Goal: Task Accomplishment & Management: Complete application form

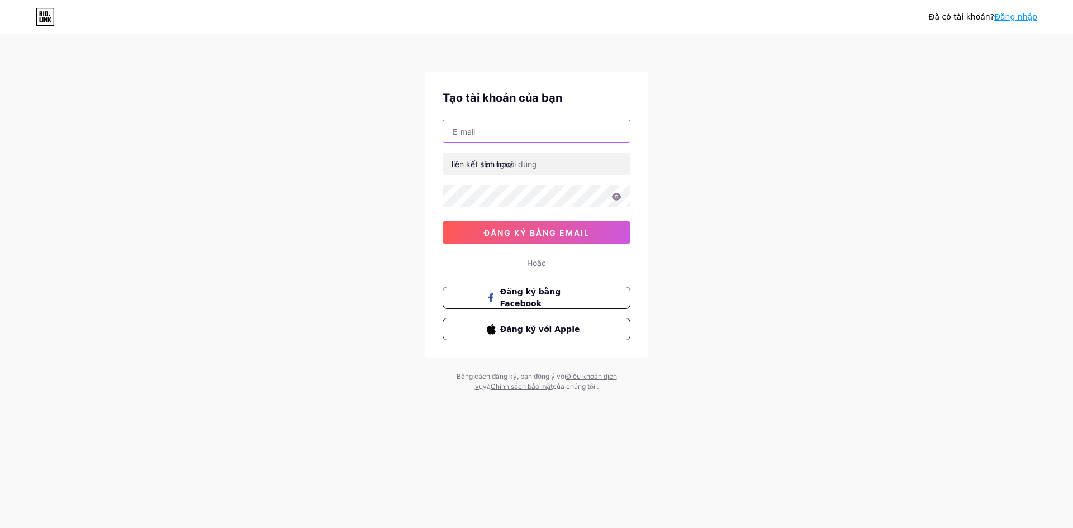
click at [515, 140] on input "text" at bounding box center [536, 131] width 187 height 22
click at [463, 167] on font "liên kết sinh học/" at bounding box center [482, 164] width 61 height 10
click at [531, 299] on font "Đăng ký bằng Facebook" at bounding box center [530, 297] width 61 height 21
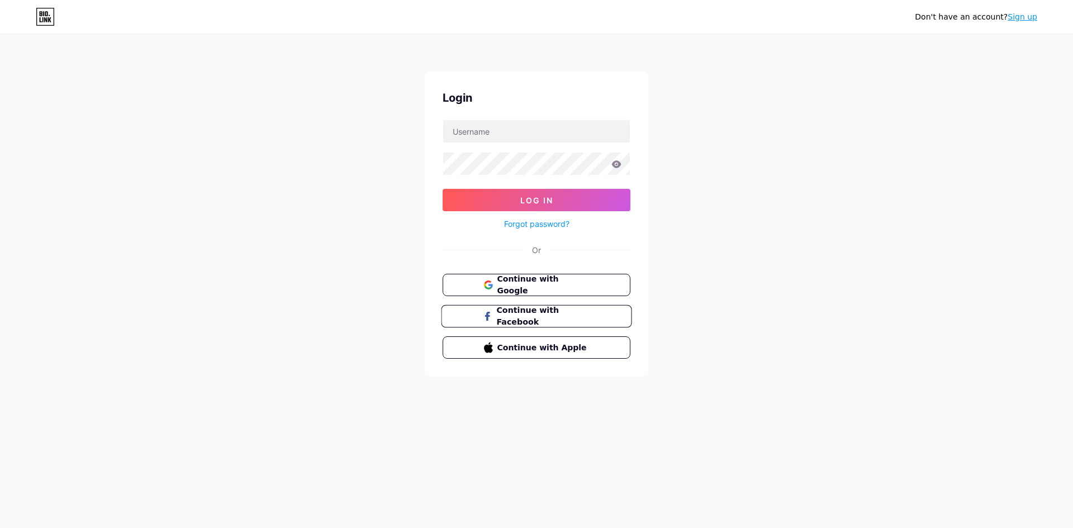
click at [512, 310] on span "Continue with Facebook" at bounding box center [542, 317] width 93 height 24
click at [522, 128] on input "text" at bounding box center [536, 131] width 187 height 22
click at [484, 132] on input "text" at bounding box center [536, 131] width 187 height 22
click at [479, 248] on div "Hoặc" at bounding box center [537, 250] width 188 height 12
click at [540, 222] on font "Quên mật khẩu?" at bounding box center [537, 224] width 60 height 10
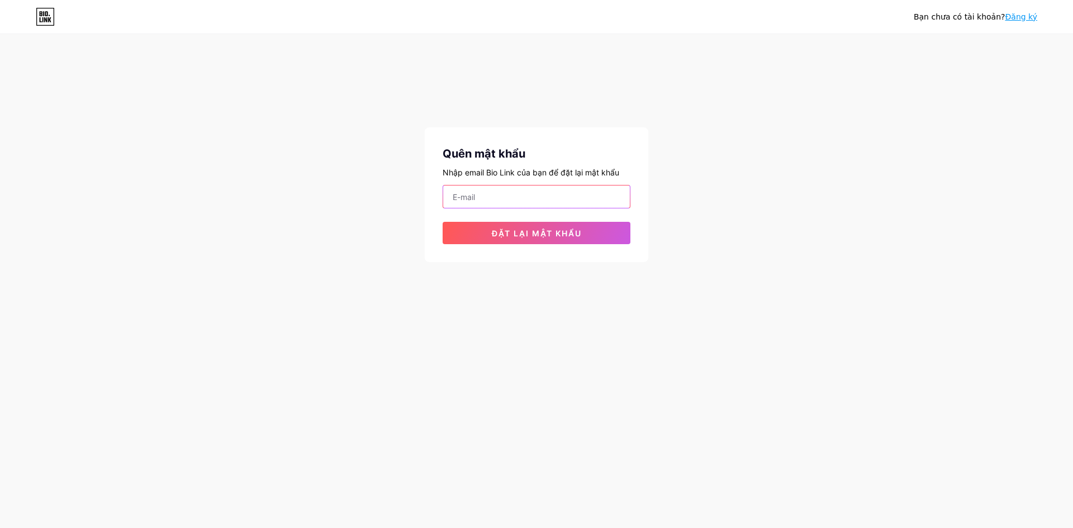
click at [535, 194] on input "email" at bounding box center [536, 197] width 187 height 22
click at [448, 193] on input "email" at bounding box center [536, 197] width 187 height 22
click at [718, 159] on div "Bạn chưa có tài khoản? Đăng ký Quên mật khẩu Nhập email Bio Link của bạn để đặt…" at bounding box center [536, 149] width 1073 height 298
click at [975, 15] on font "Đăng ký" at bounding box center [1021, 16] width 32 height 9
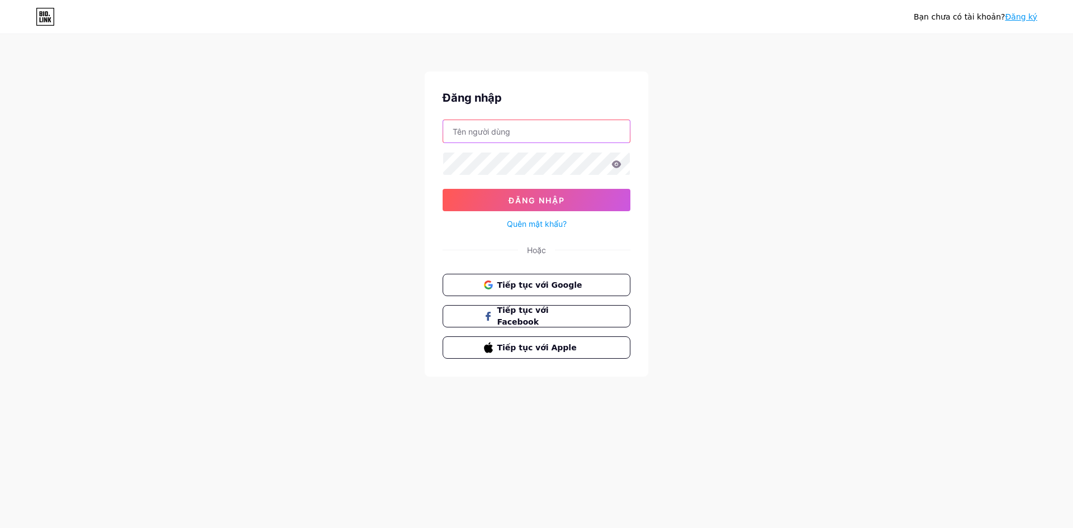
click at [523, 137] on input "text" at bounding box center [536, 131] width 187 height 22
type input "kodcnhjntao"
click at [476, 192] on button "Đăng nhập" at bounding box center [537, 200] width 188 height 22
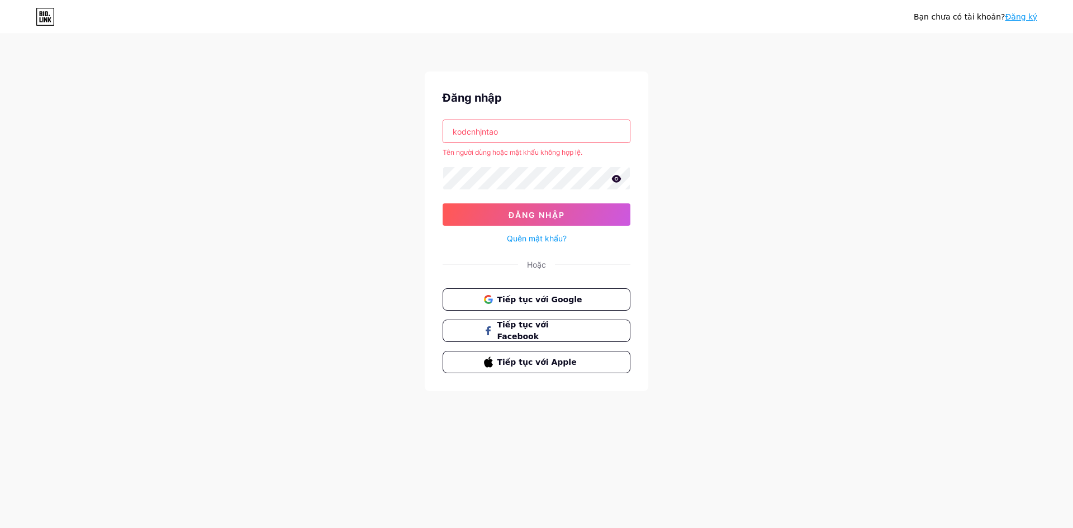
click at [975, 16] on font "Đăng ký" at bounding box center [1021, 16] width 32 height 9
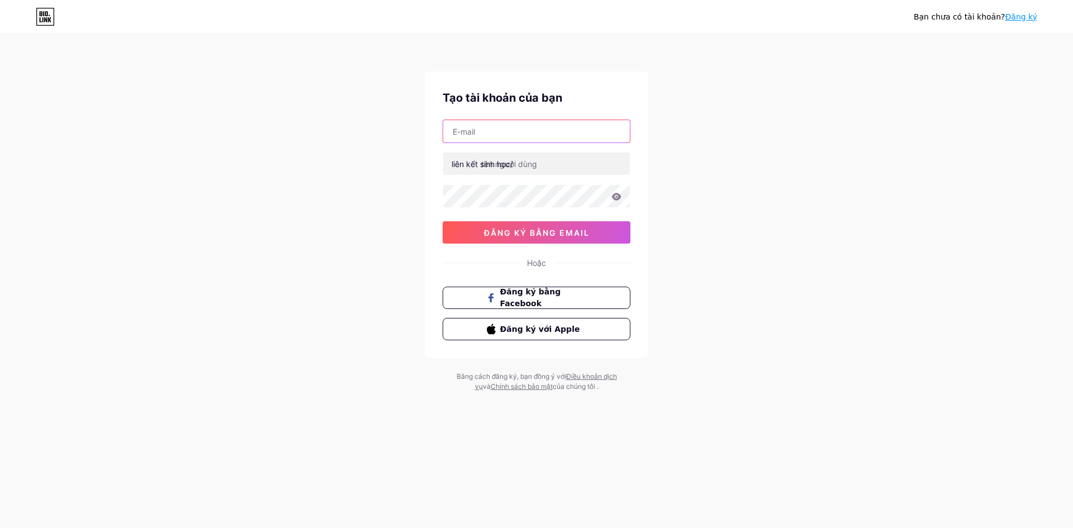
click at [523, 131] on input "text" at bounding box center [536, 131] width 187 height 22
click at [470, 163] on font "liên kết sinh học/" at bounding box center [482, 164] width 61 height 10
click at [545, 169] on input "text" at bounding box center [536, 164] width 187 height 22
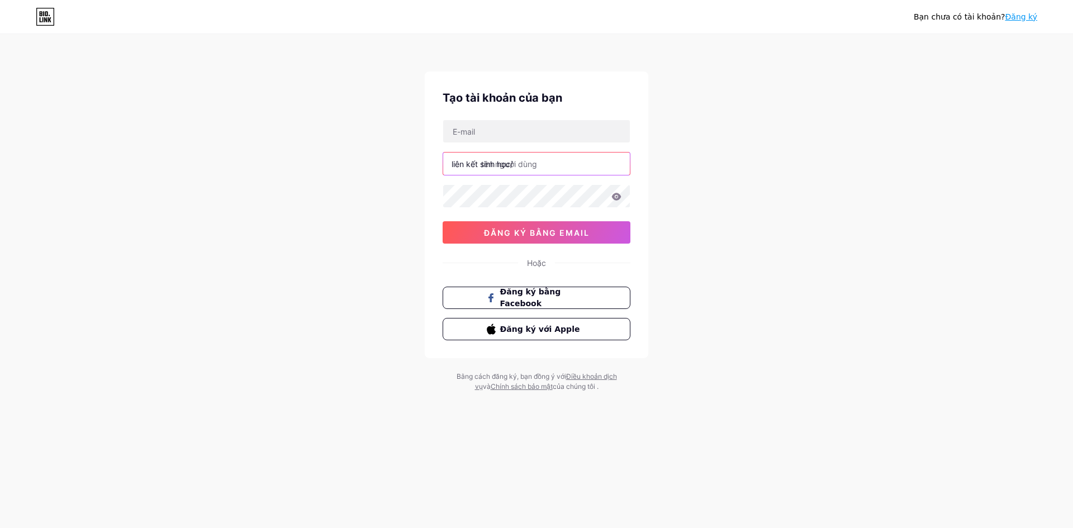
click at [476, 173] on input "text" at bounding box center [536, 164] width 187 height 22
click at [474, 171] on input "text" at bounding box center [536, 164] width 187 height 22
click at [534, 167] on input "text" at bounding box center [536, 164] width 187 height 22
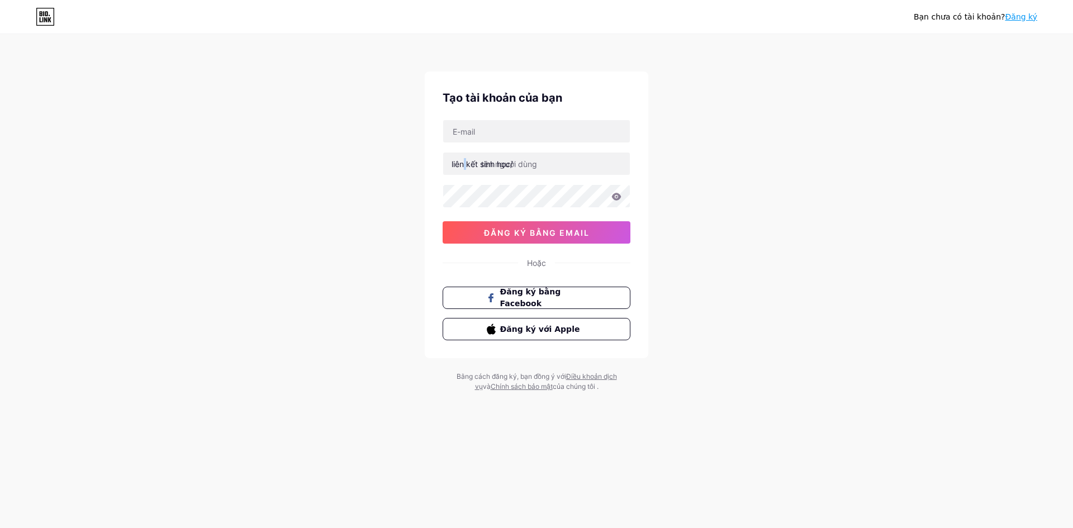
click at [464, 167] on font "liên kết sinh học/" at bounding box center [482, 164] width 61 height 10
click at [505, 165] on font "liên kết sinh học/" at bounding box center [482, 164] width 61 height 10
drag, startPoint x: 523, startPoint y: 165, endPoint x: 530, endPoint y: 167, distance: 7.9
click at [526, 166] on input "text" at bounding box center [536, 164] width 187 height 22
click at [533, 167] on input "text" at bounding box center [536, 164] width 187 height 22
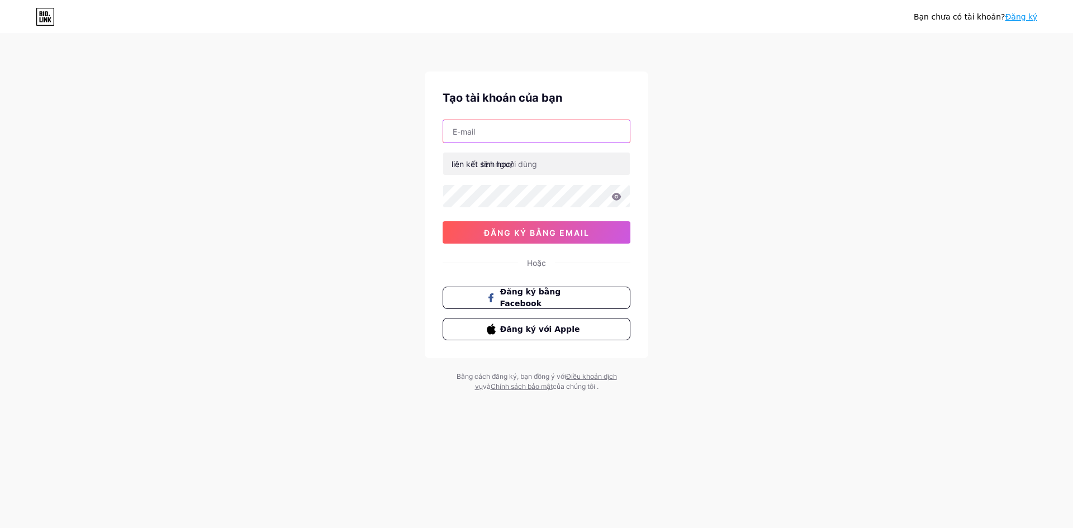
click at [486, 131] on input "text" at bounding box center [536, 131] width 187 height 22
click at [491, 135] on input "text" at bounding box center [536, 131] width 187 height 22
paste input "[EMAIL_ADDRESS][DOMAIN_NAME]"
type input "[EMAIL_ADDRESS][DOMAIN_NAME]"
click at [503, 162] on font "liên kết sinh học/" at bounding box center [482, 164] width 61 height 10
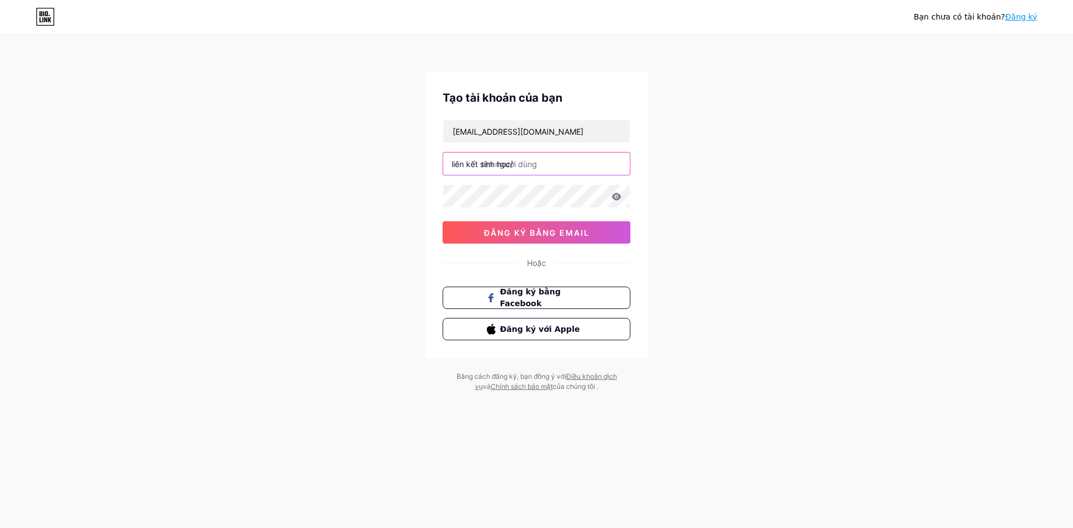
click at [534, 168] on input "text" at bounding box center [536, 164] width 187 height 22
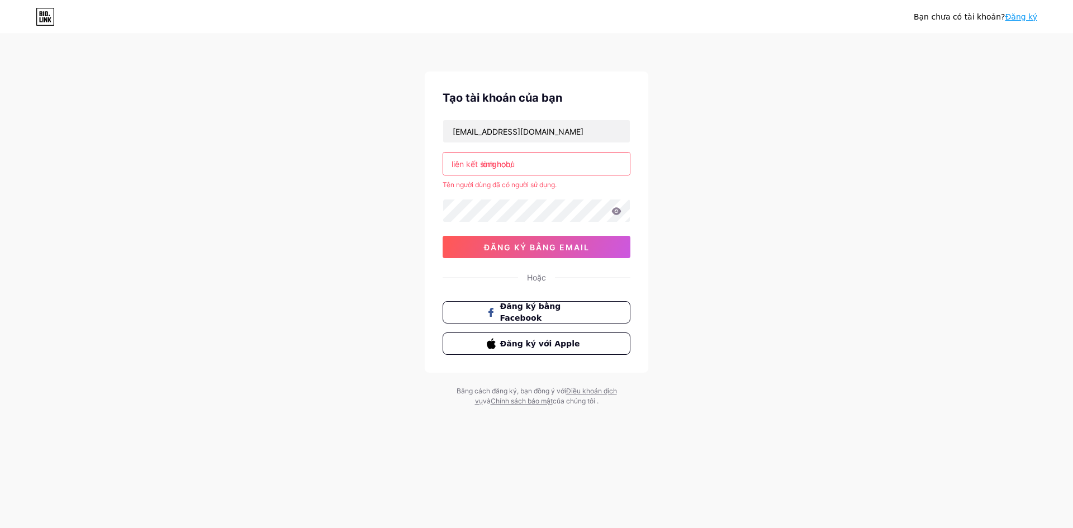
drag, startPoint x: 534, startPoint y: 162, endPoint x: 410, endPoint y: 161, distance: 124.1
click at [410, 162] on div "Bạn chưa có tài khoản? Đăng ký Tạo tài khoản của bạn [EMAIL_ADDRESS][DOMAIN_NAM…" at bounding box center [536, 221] width 1073 height 442
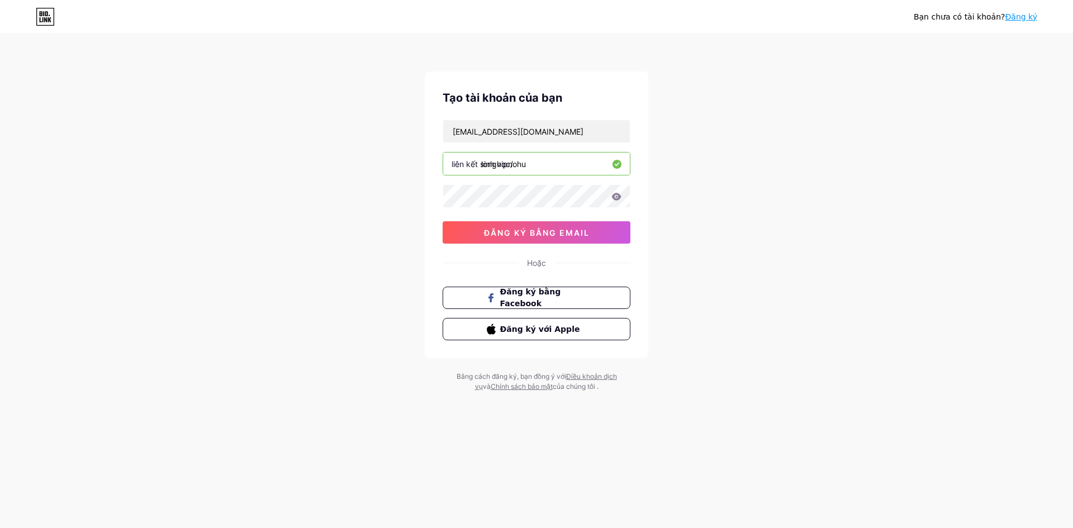
type input "longvipnohu"
click at [467, 231] on button "đăng ký bằng email" at bounding box center [537, 232] width 188 height 22
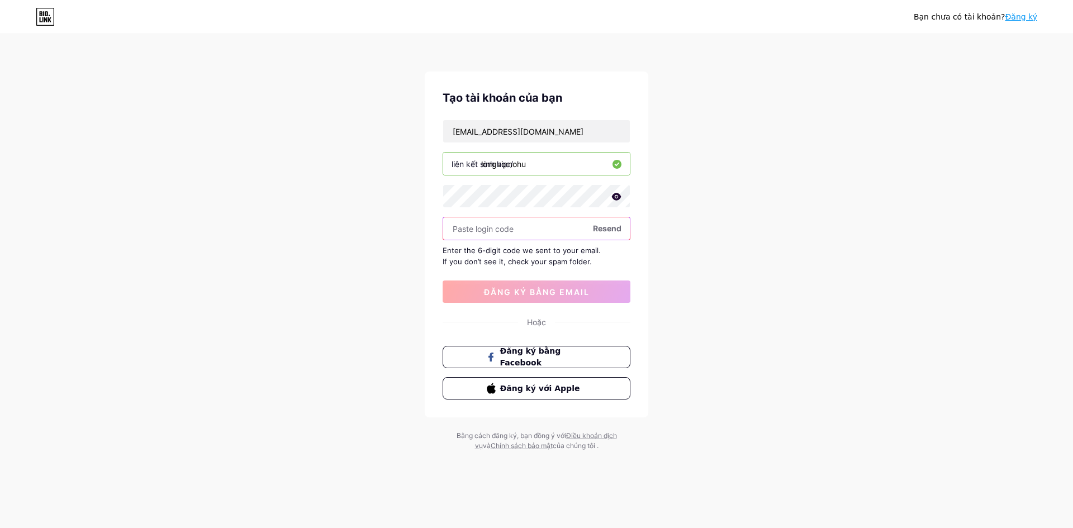
click at [615, 198] on icon at bounding box center [616, 197] width 10 height 8
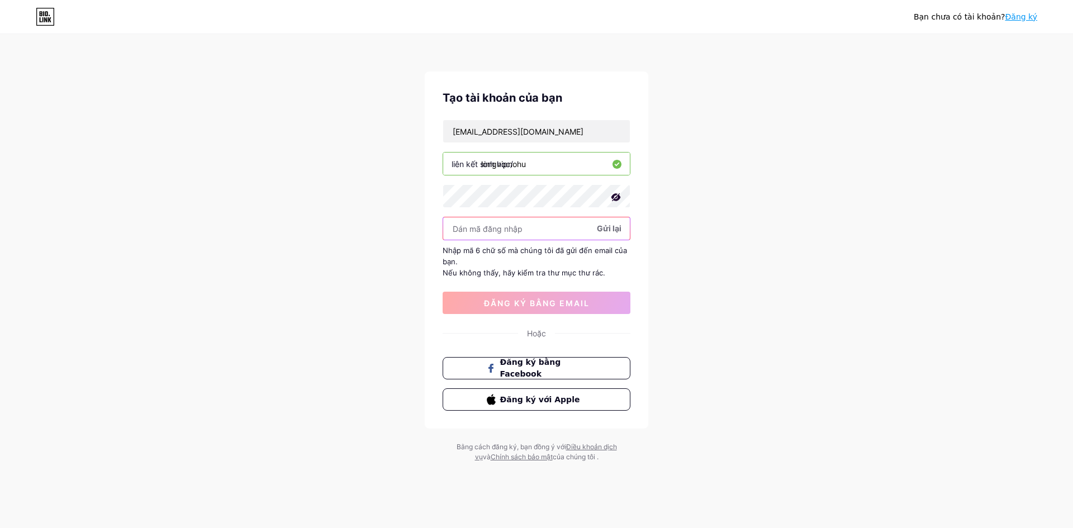
click at [515, 233] on input "text" at bounding box center [536, 228] width 187 height 22
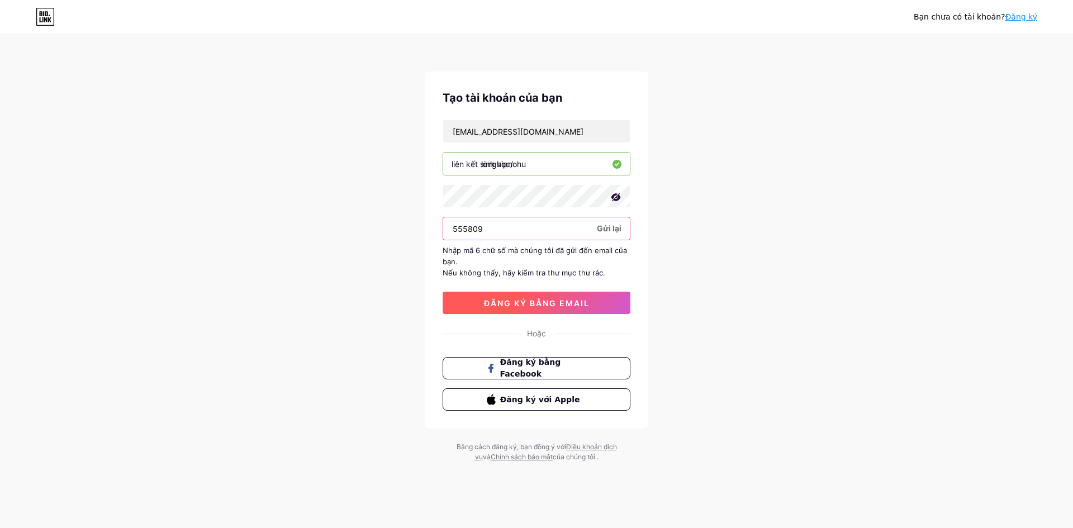
type input "555809"
click at [509, 301] on font "đăng ký bằng email" at bounding box center [537, 303] width 106 height 10
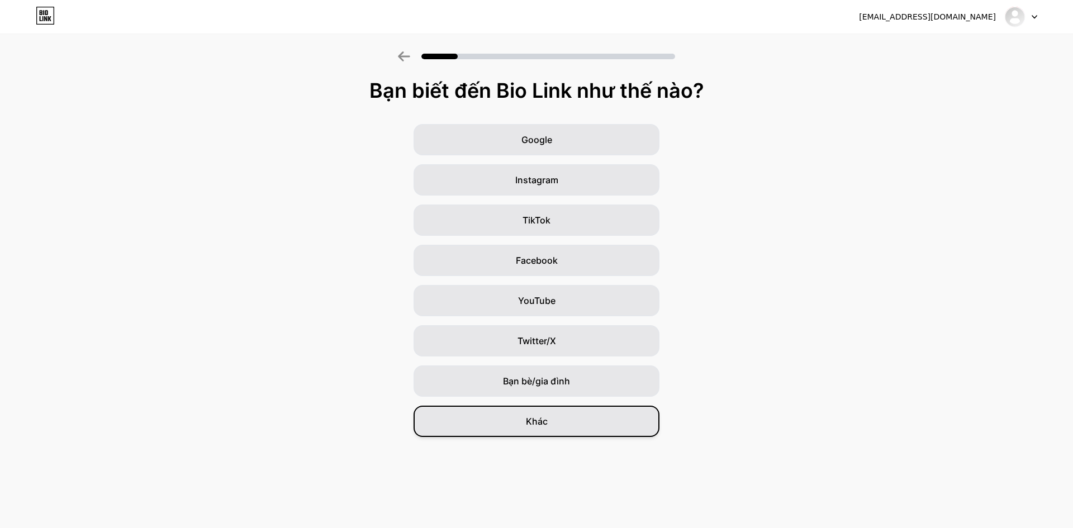
click at [548, 423] on div "Khác" at bounding box center [537, 421] width 246 height 31
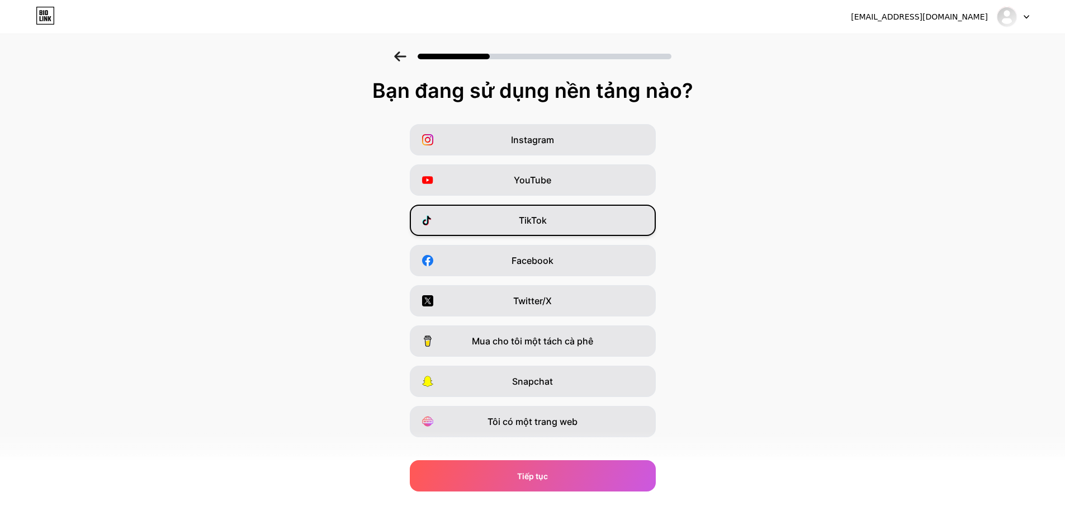
click at [543, 225] on font "TikTok" at bounding box center [533, 220] width 28 height 11
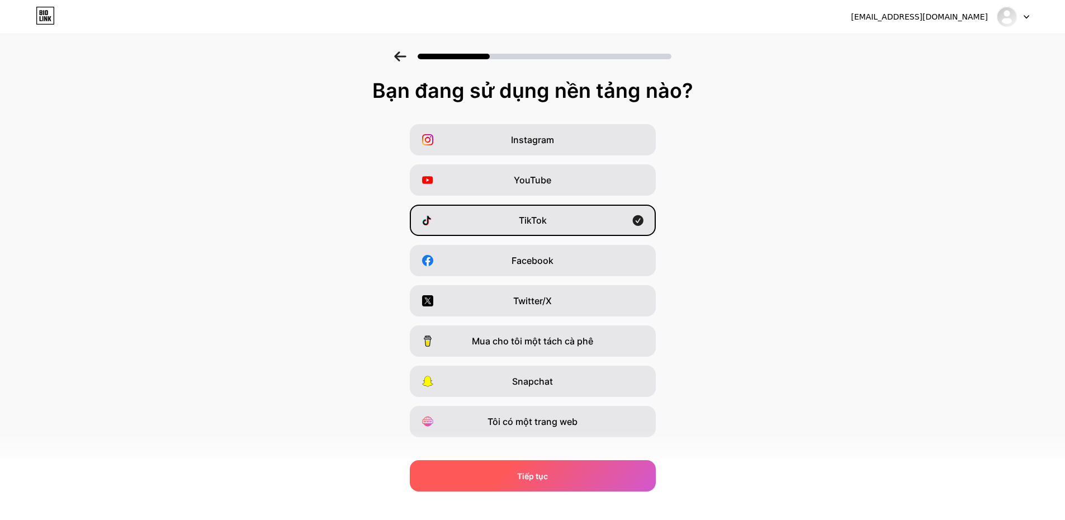
click at [538, 470] on span "Tiếp tục" at bounding box center [532, 476] width 31 height 12
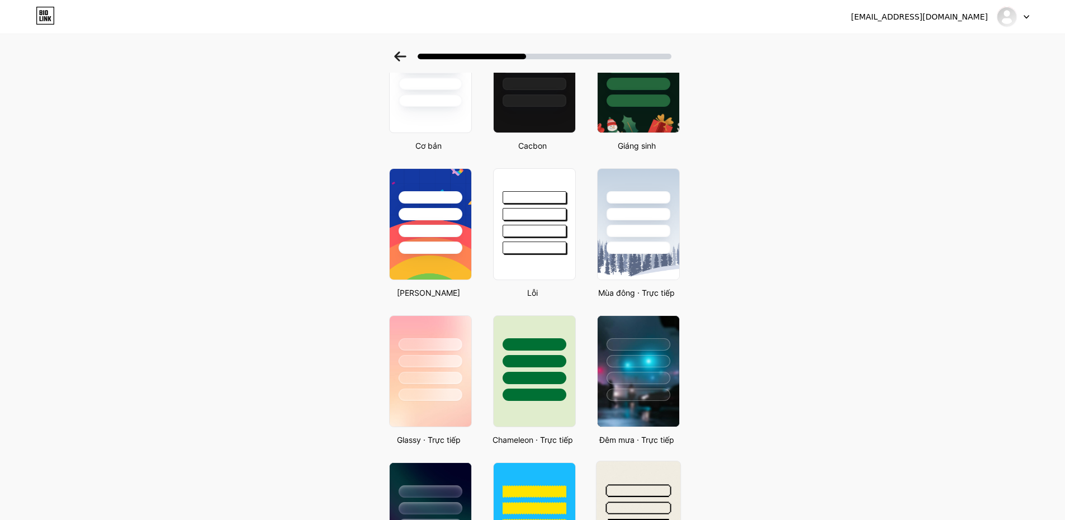
scroll to position [279, 0]
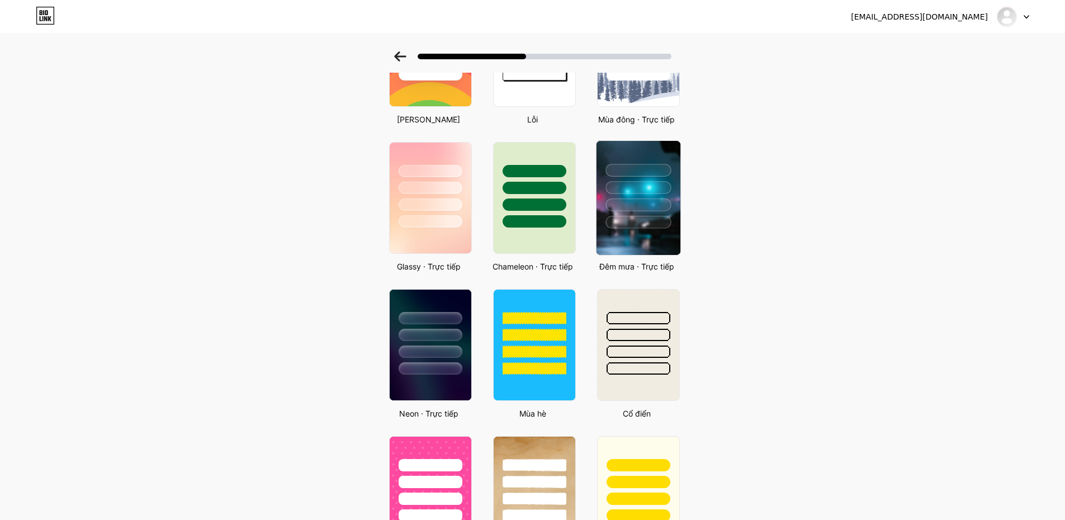
click at [640, 219] on div at bounding box center [637, 222] width 65 height 13
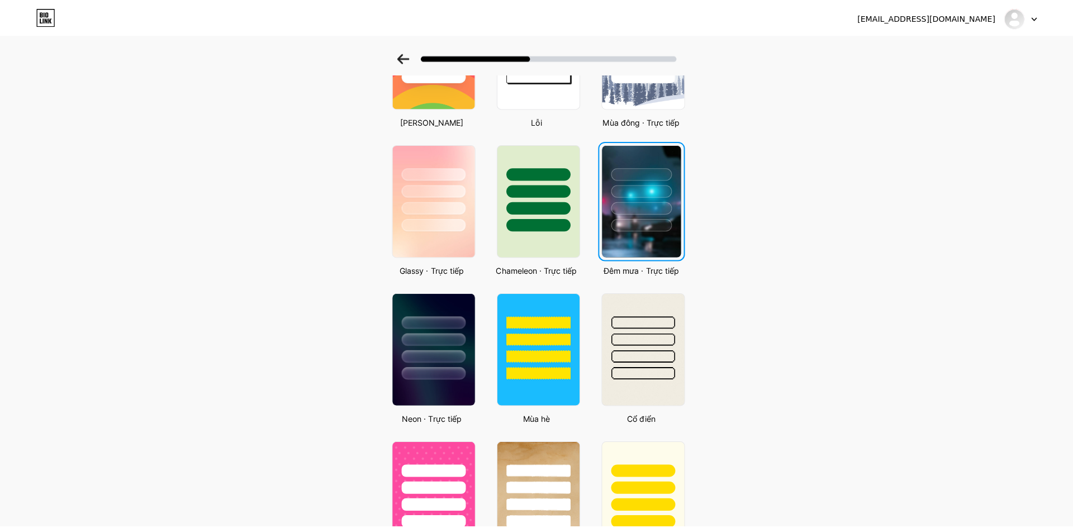
scroll to position [0, 0]
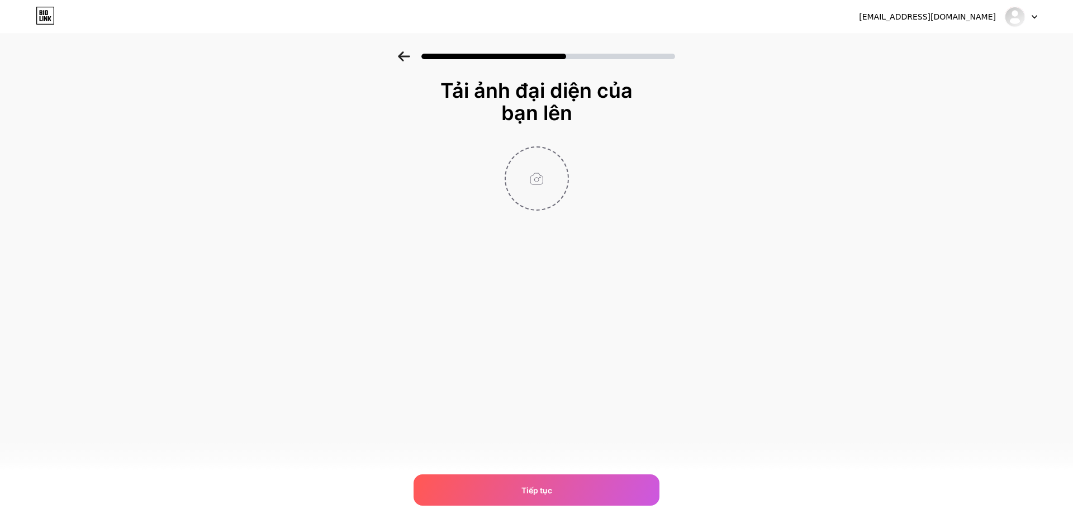
click at [531, 191] on input "file" at bounding box center [537, 179] width 62 height 62
type input "C:\fakepath\ẢNH ĐẠI DIỆN.jpg"
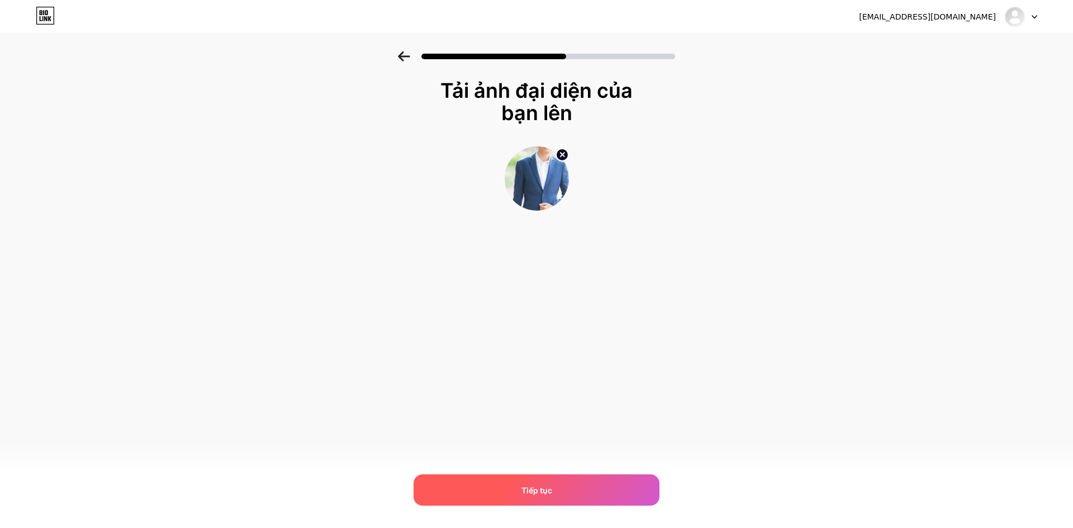
click at [562, 480] on div "Tiếp tục" at bounding box center [537, 489] width 246 height 31
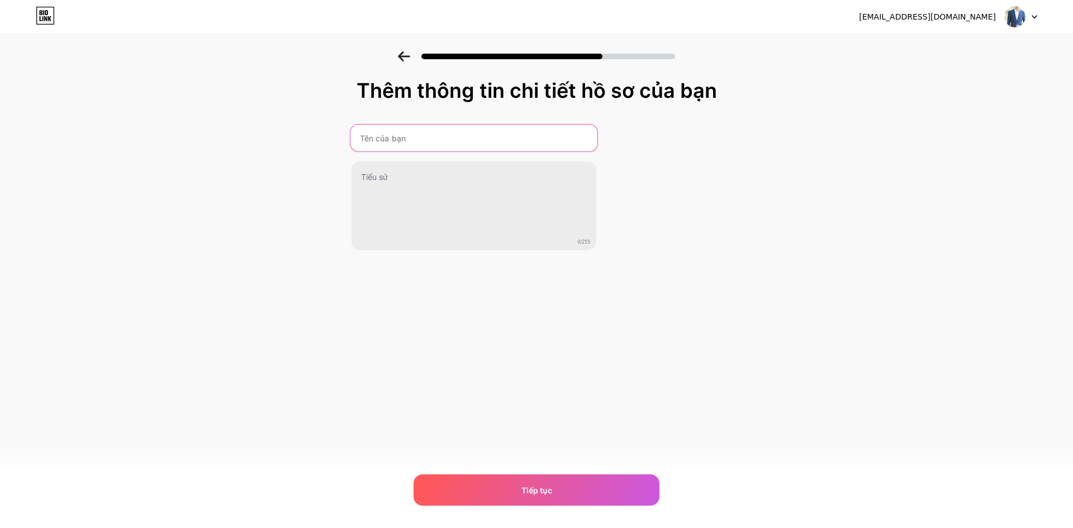
click at [423, 140] on input "text" at bounding box center [473, 138] width 247 height 27
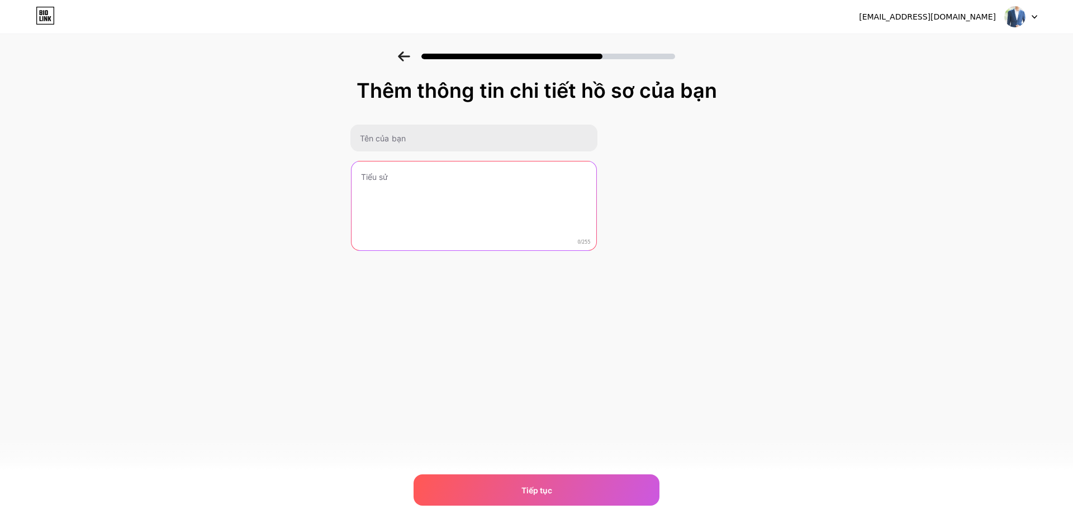
click at [539, 186] on textarea at bounding box center [474, 207] width 245 height 90
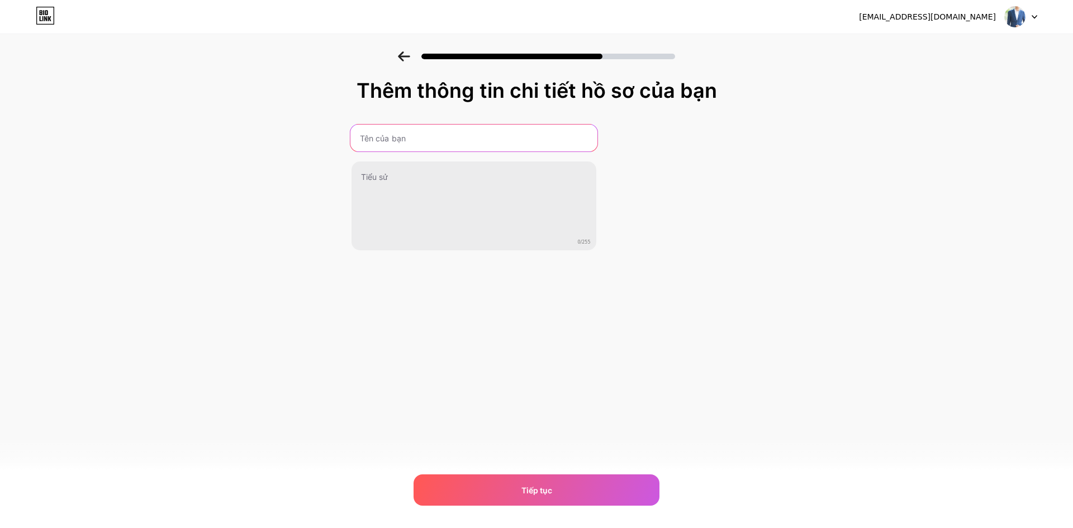
click at [438, 130] on input "text" at bounding box center [473, 138] width 247 height 27
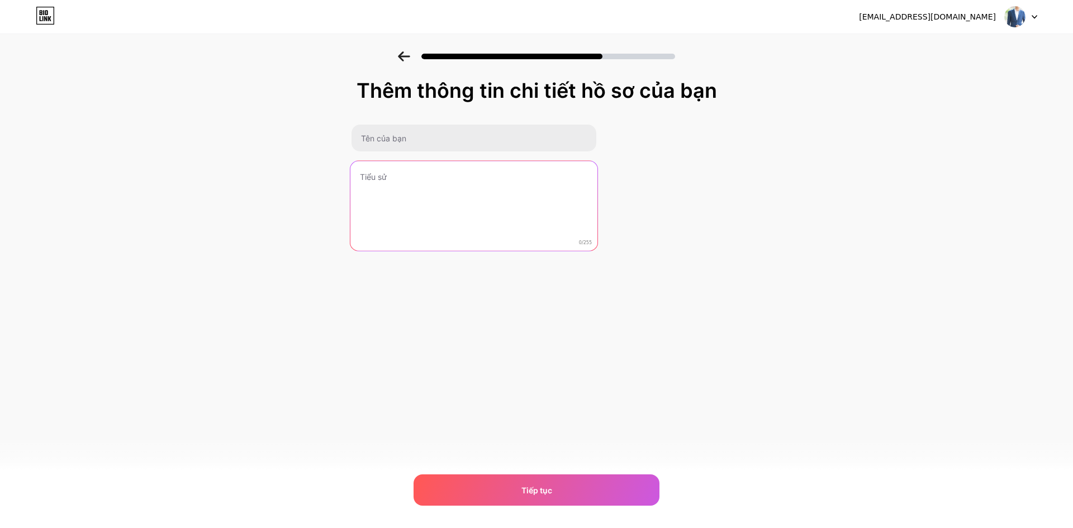
click at [519, 187] on textarea at bounding box center [473, 206] width 247 height 91
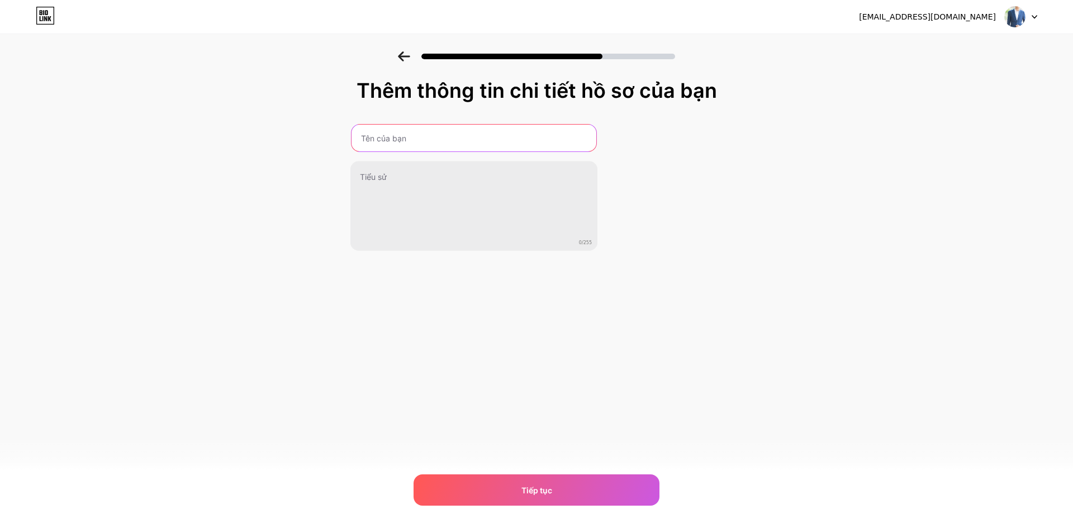
click at [482, 137] on input "text" at bounding box center [474, 138] width 245 height 27
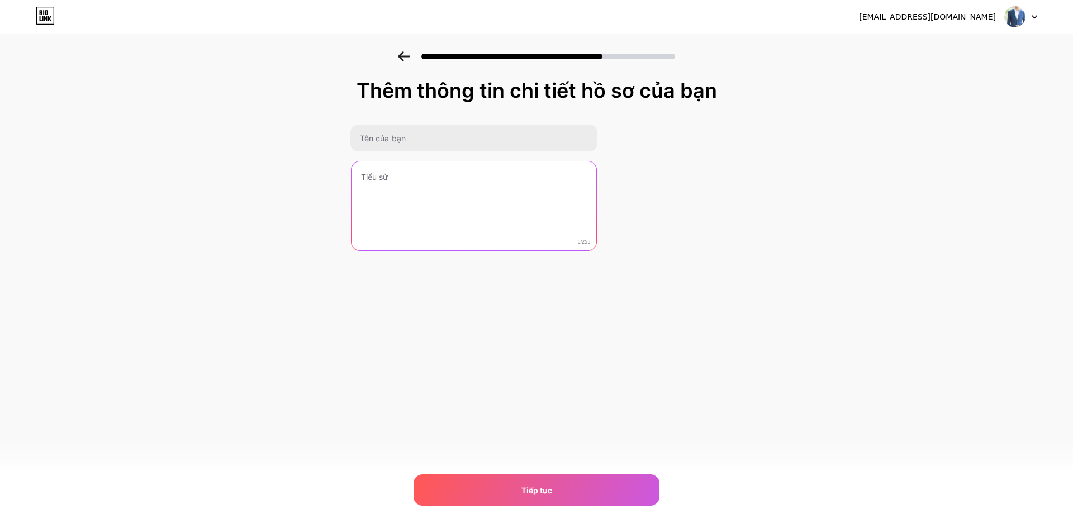
click at [529, 202] on textarea at bounding box center [474, 207] width 245 height 90
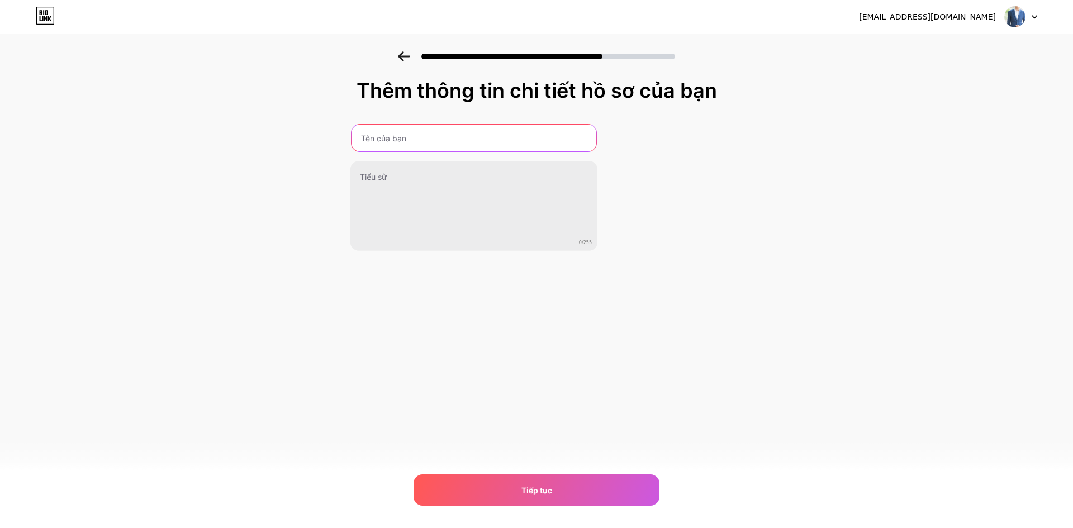
click at [431, 139] on input "text" at bounding box center [474, 138] width 245 height 27
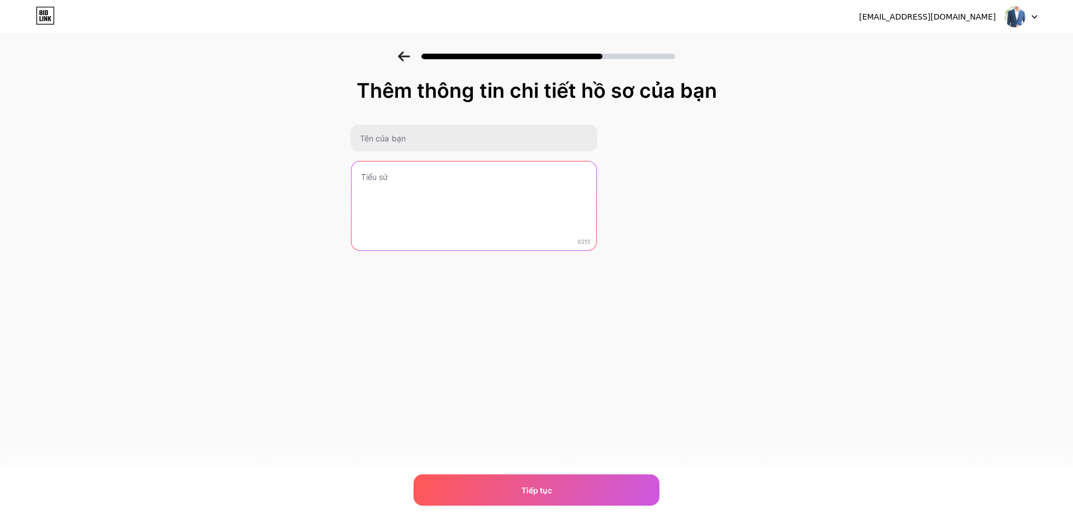
click at [517, 191] on textarea at bounding box center [474, 207] width 245 height 90
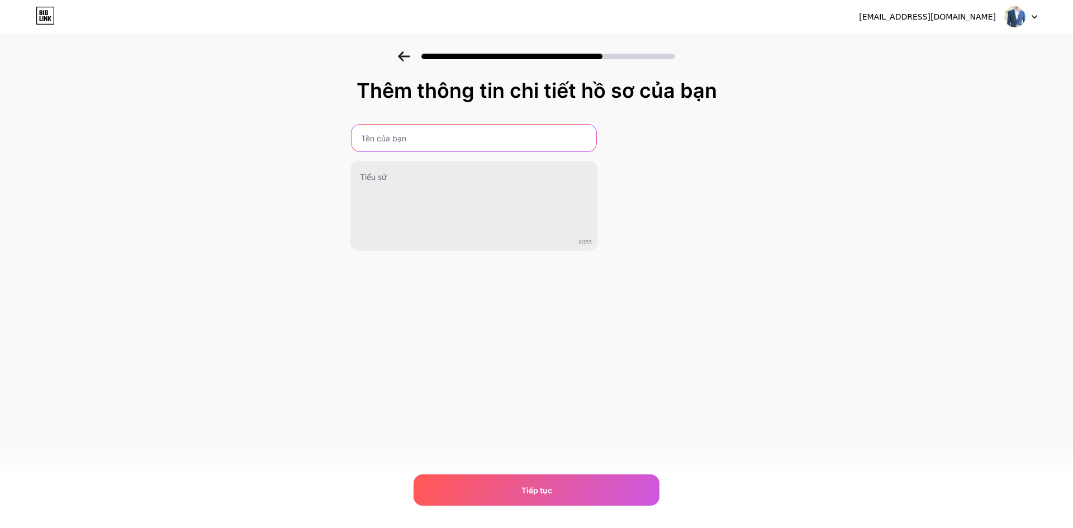
click at [426, 144] on input "text" at bounding box center [474, 138] width 245 height 27
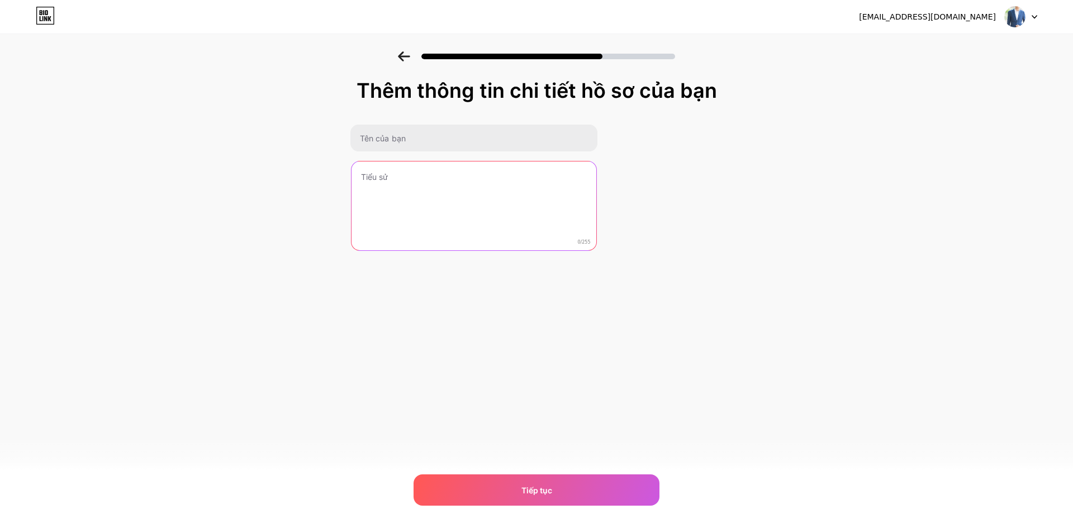
click at [519, 187] on textarea at bounding box center [474, 207] width 245 height 90
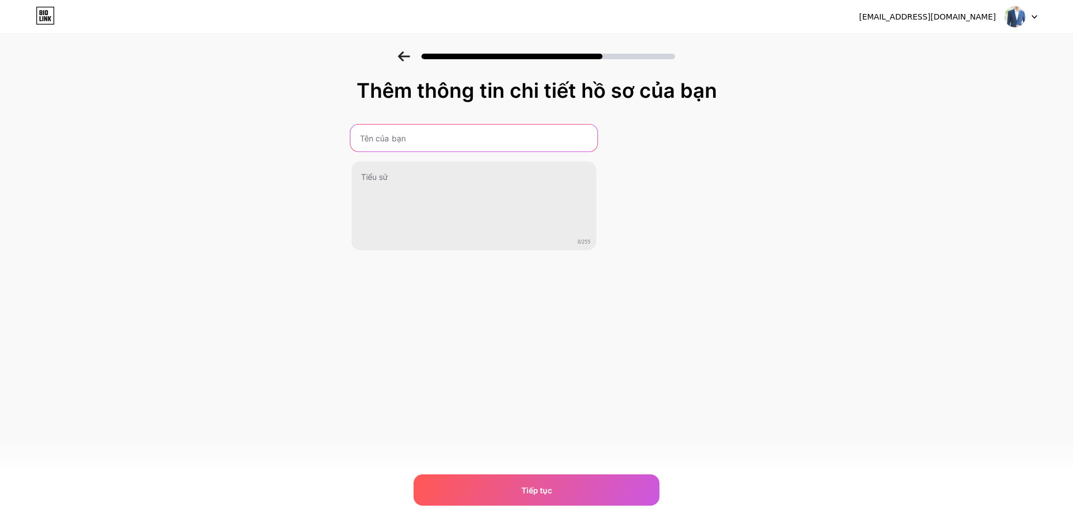
click at [412, 143] on input "text" at bounding box center [473, 138] width 247 height 27
type input "l"
type input "LONG VIP"
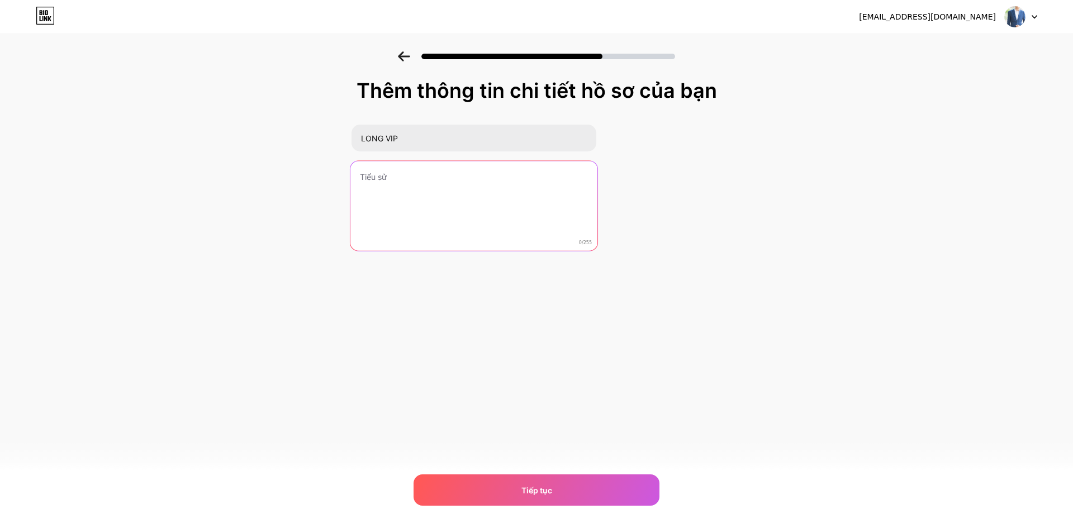
click at [407, 177] on textarea at bounding box center [473, 206] width 247 height 91
click at [490, 192] on textarea "ZALO" at bounding box center [473, 206] width 247 height 91
paste textarea "0898688678"
type textarea "ZALO 0898688678"
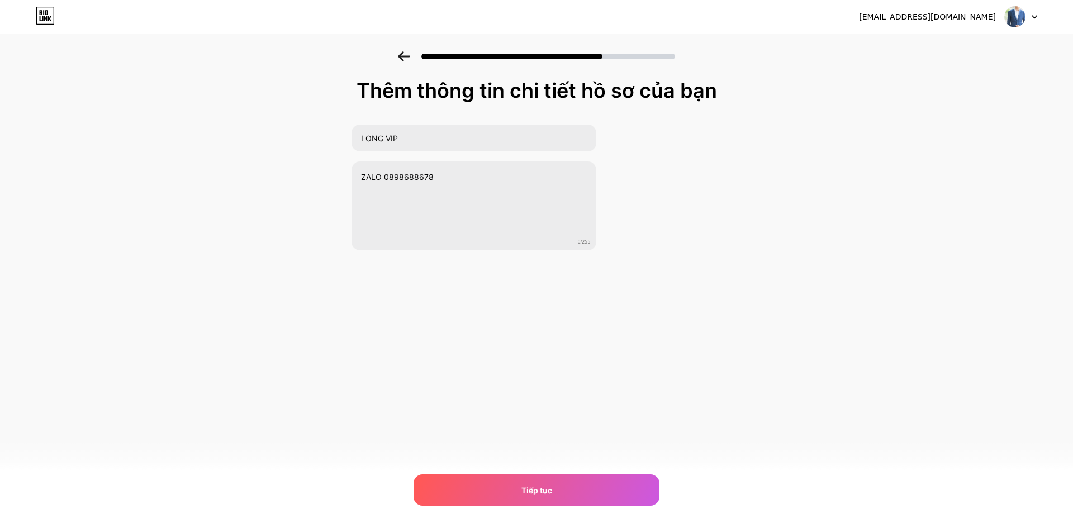
click at [532, 468] on div "[EMAIL_ADDRESS][DOMAIN_NAME] Đăng xuất Liên kết đã được sao chép Thêm thông tin…" at bounding box center [536, 264] width 1073 height 528
click at [531, 480] on font "Tiếp tục" at bounding box center [536, 491] width 31 height 10
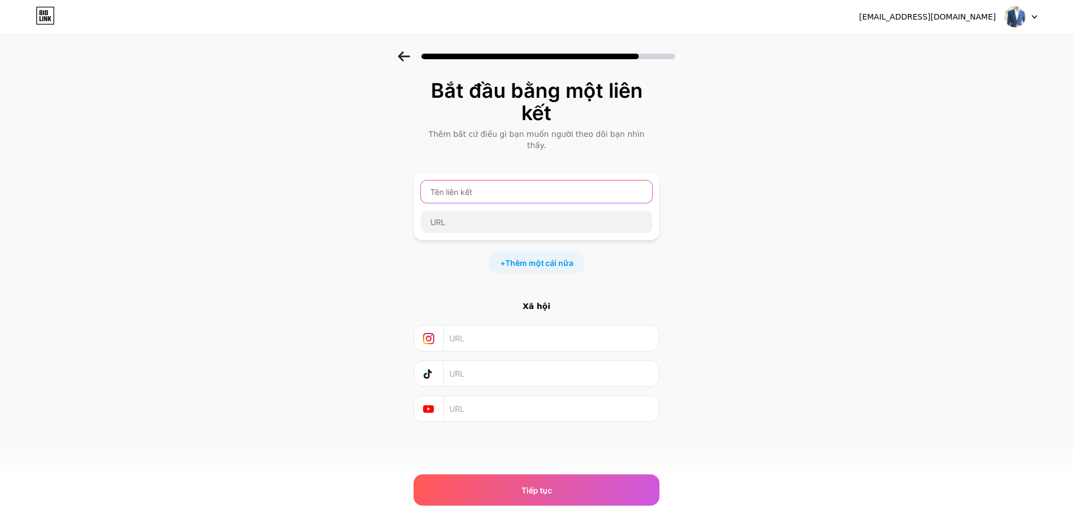
click at [487, 181] on input "text" at bounding box center [536, 192] width 231 height 22
click at [478, 365] on input "text" at bounding box center [550, 373] width 203 height 25
drag, startPoint x: 490, startPoint y: 175, endPoint x: 501, endPoint y: 177, distance: 10.9
click at [491, 181] on input "text" at bounding box center [536, 192] width 231 height 22
click at [496, 364] on input "text" at bounding box center [550, 373] width 203 height 25
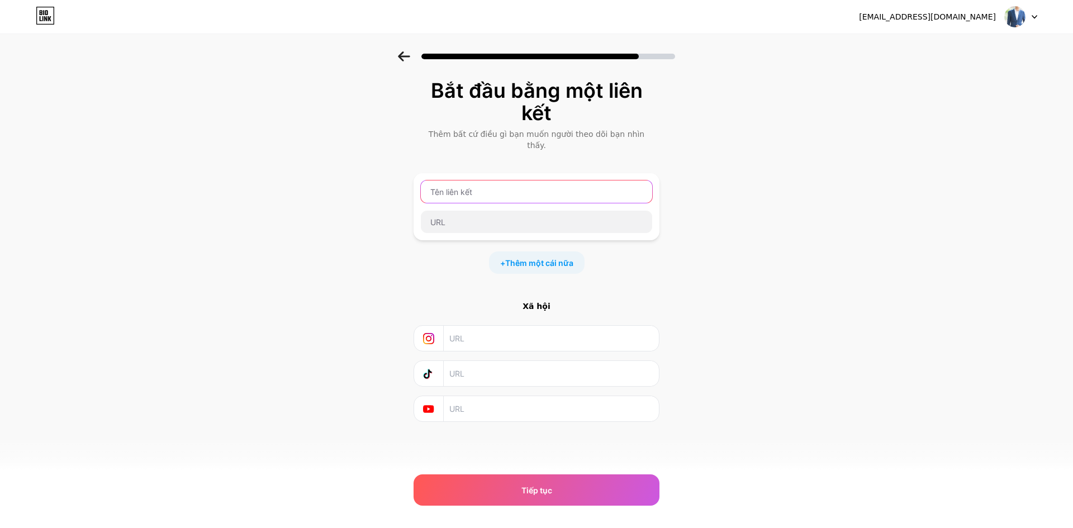
click at [491, 190] on input "text" at bounding box center [536, 192] width 231 height 22
click at [467, 216] on input "text" at bounding box center [536, 222] width 231 height 22
click at [468, 181] on input "text" at bounding box center [536, 192] width 231 height 22
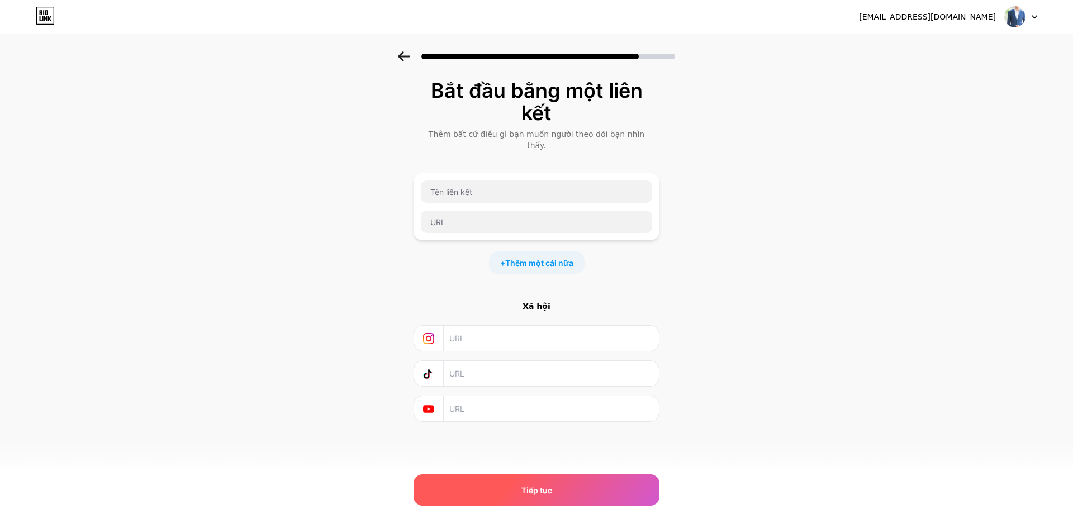
click at [552, 480] on font "Tiếp tục" at bounding box center [536, 491] width 31 height 10
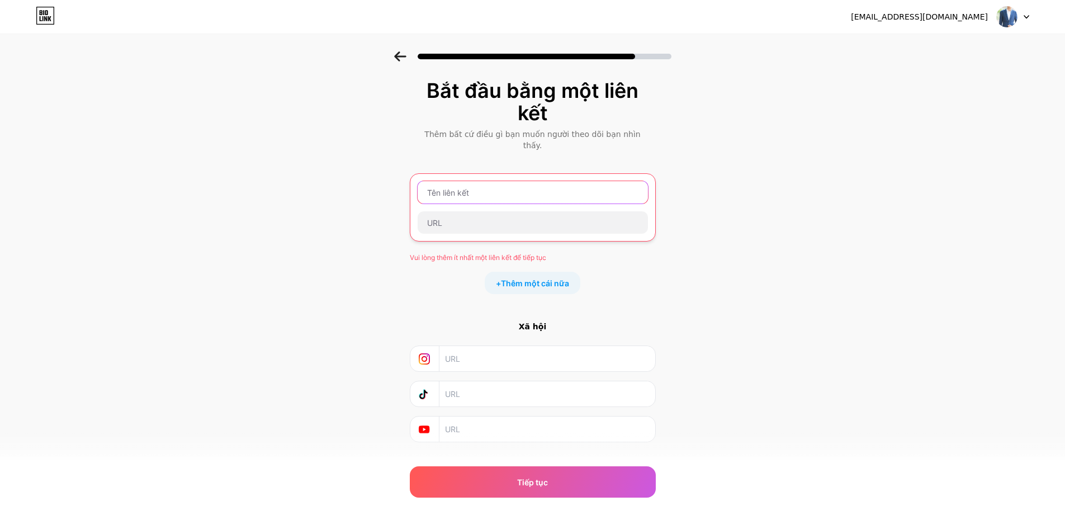
click at [439, 186] on input "text" at bounding box center [532, 192] width 230 height 22
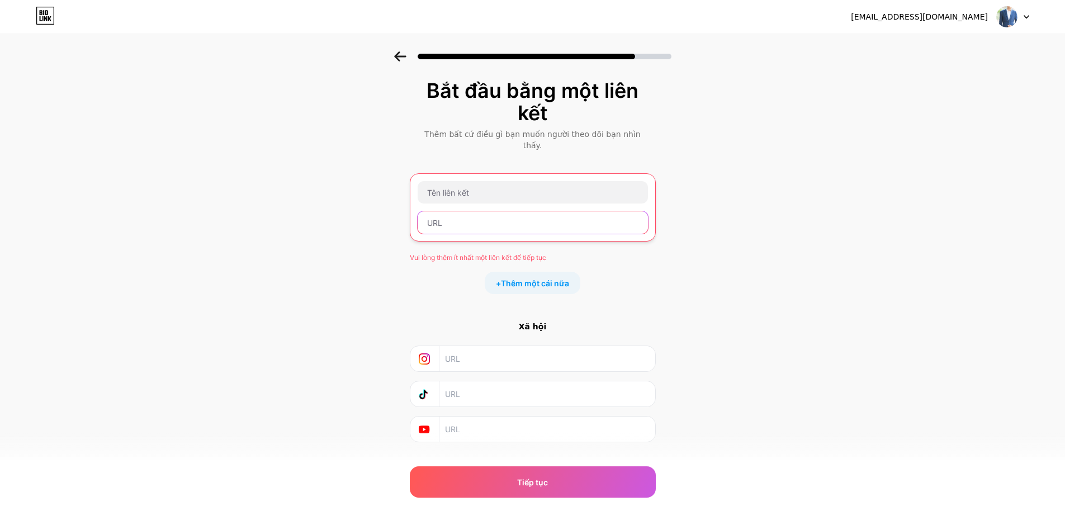
click at [471, 211] on input "text" at bounding box center [532, 222] width 230 height 22
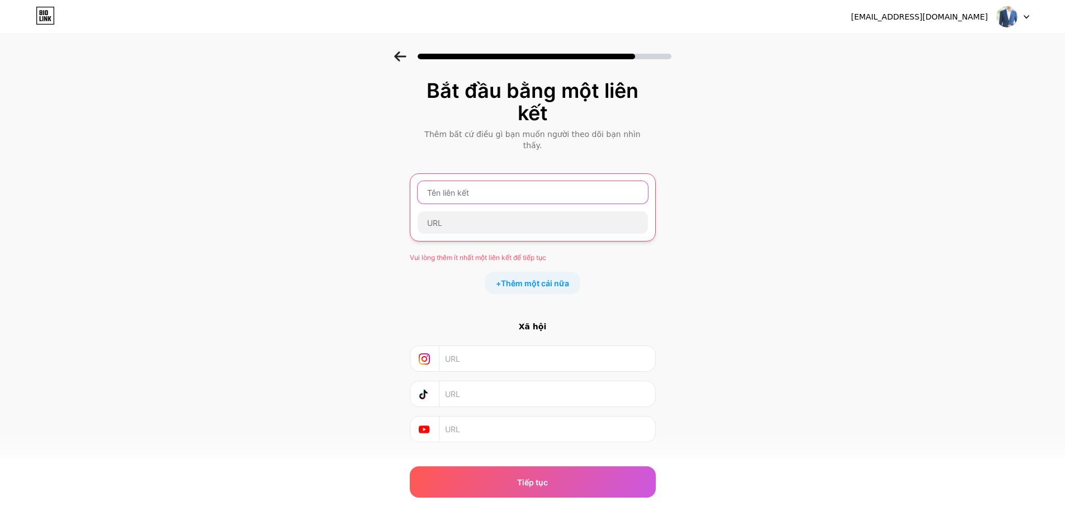
click at [471, 186] on input "text" at bounding box center [532, 192] width 230 height 22
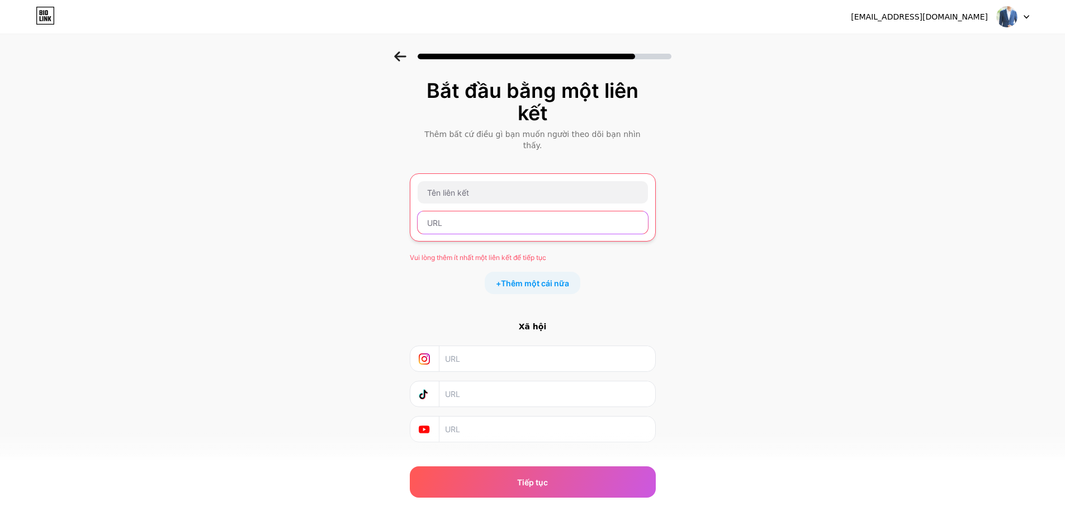
drag, startPoint x: 473, startPoint y: 207, endPoint x: 467, endPoint y: 198, distance: 10.4
click at [472, 211] on input "text" at bounding box center [532, 222] width 230 height 22
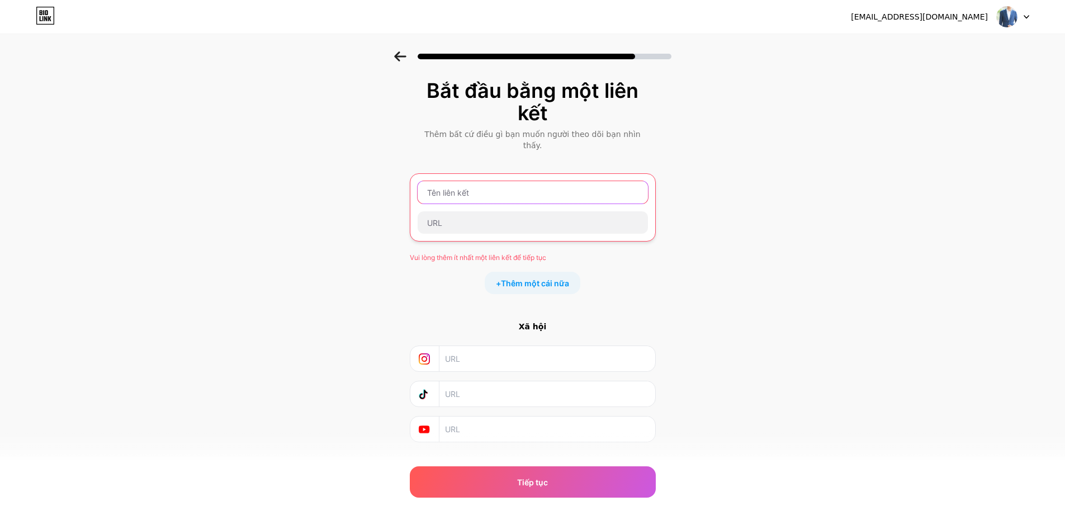
click at [464, 184] on input "text" at bounding box center [532, 192] width 230 height 22
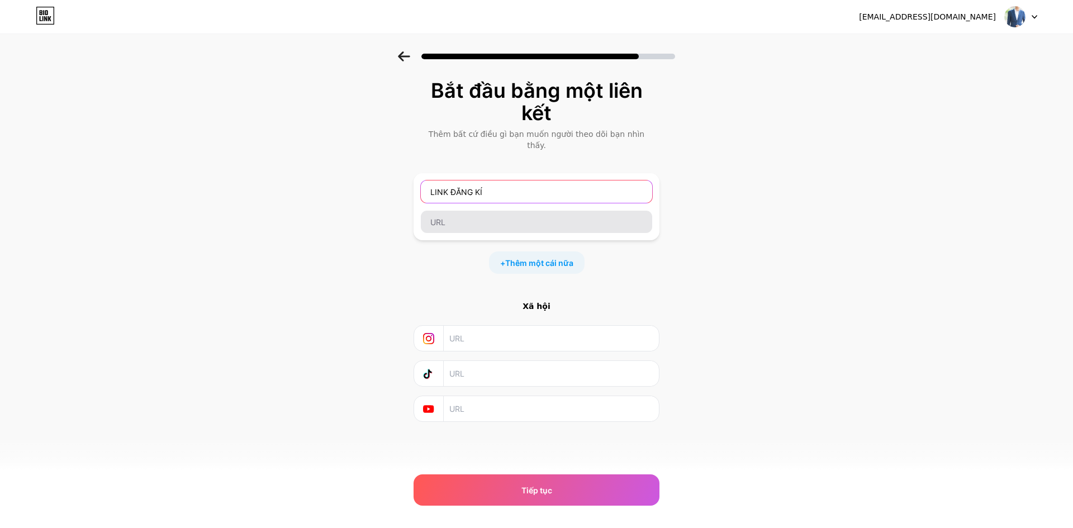
type input "LINK ĐĂNG KÍ"
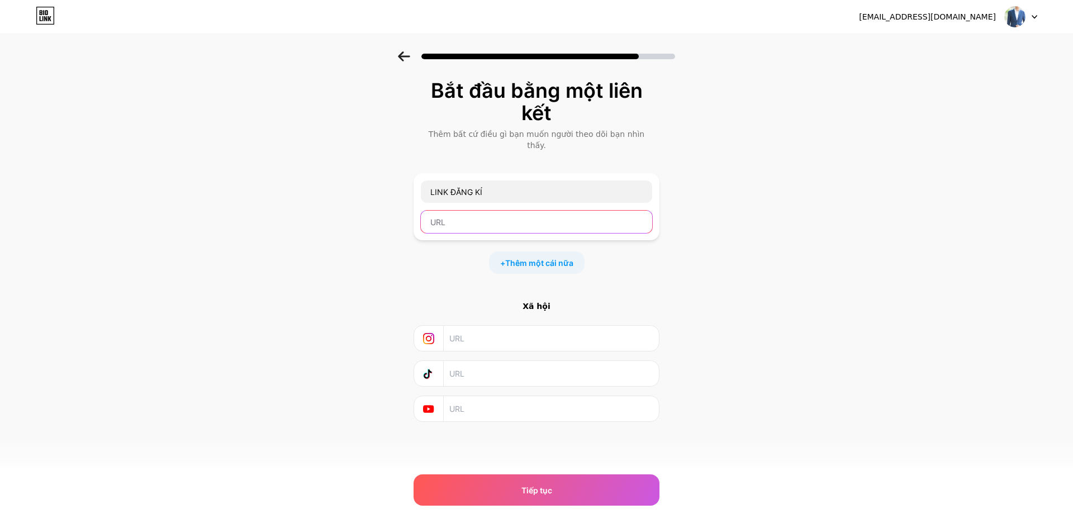
click at [458, 211] on input "text" at bounding box center [536, 222] width 231 height 22
click at [481, 213] on input "text" at bounding box center [536, 222] width 231 height 22
paste input "[URL][DOMAIN_NAME]"
type input "[URL][DOMAIN_NAME]"
click at [538, 258] on font "Thêm một cái nữa" at bounding box center [539, 263] width 68 height 10
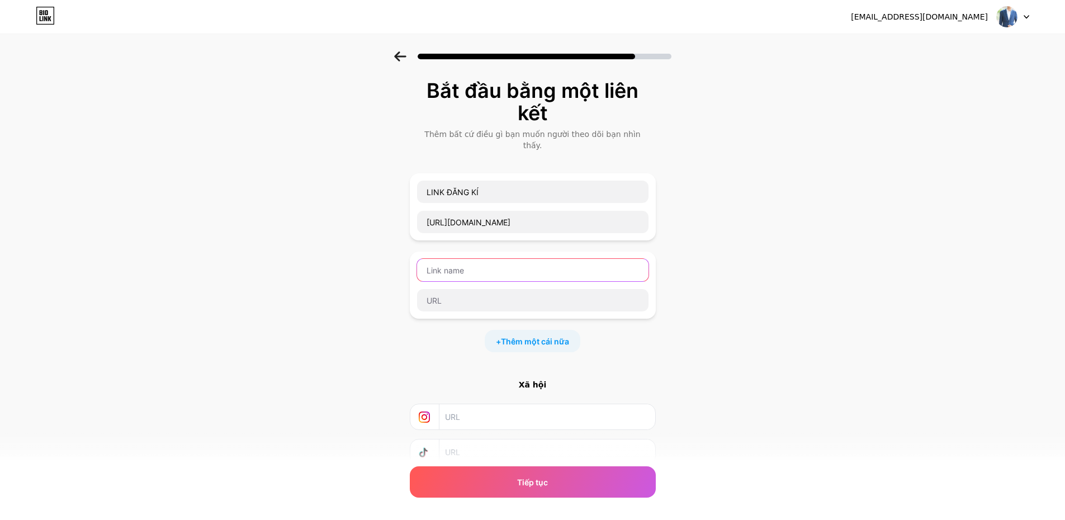
click at [454, 259] on input "text" at bounding box center [532, 270] width 231 height 22
drag, startPoint x: 479, startPoint y: 263, endPoint x: 272, endPoint y: 240, distance: 208.6
click at [272, 240] on div "Bắt đầu bằng một liên kết Thêm bất cứ điều gì bạn muốn người theo dõi bạn nhìn …" at bounding box center [532, 303] width 1065 height 505
type input "LINK NHẬN KM 500K NHẬN 238K"
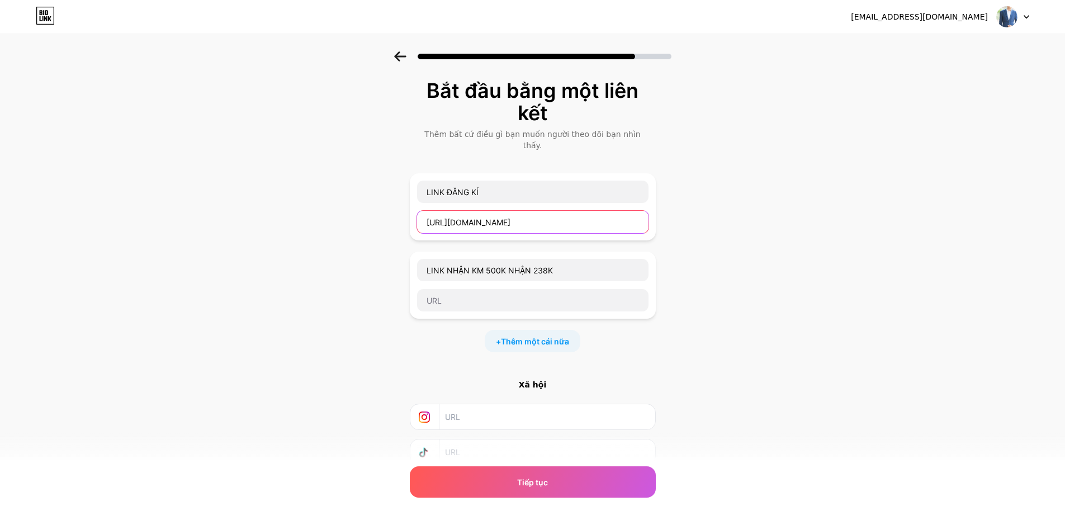
drag, startPoint x: 570, startPoint y: 216, endPoint x: 345, endPoint y: 208, distance: 224.8
click at [374, 210] on div "Bắt đầu bằng một liên kết Thêm bất cứ điều gì bạn muốn người theo dõi bạn nhìn …" at bounding box center [532, 303] width 1065 height 505
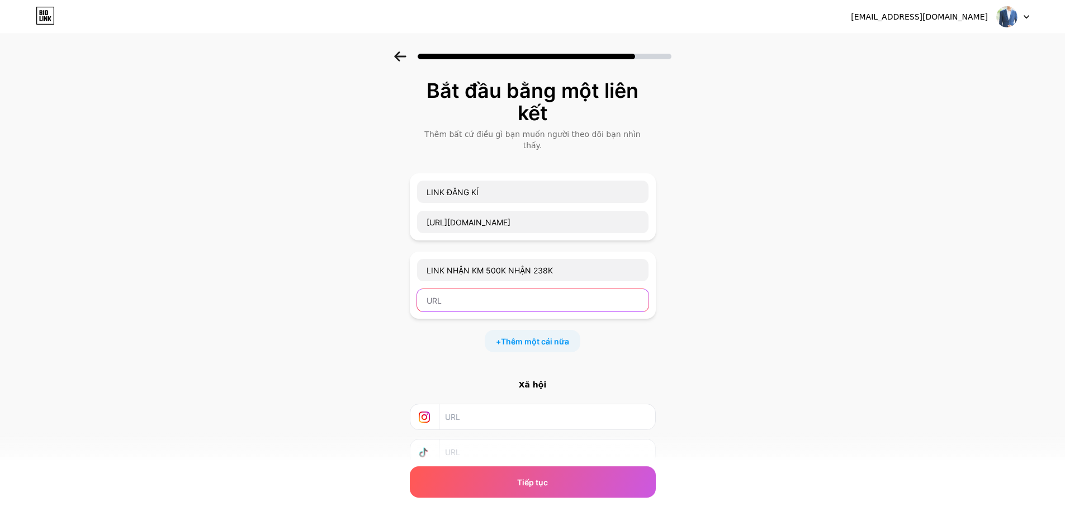
click at [492, 289] on input "text" at bounding box center [532, 300] width 231 height 22
paste input "[URL][DOMAIN_NAME]"
type input "[URL][DOMAIN_NAME]"
click at [539, 336] on font "Thêm một cái nữa" at bounding box center [535, 341] width 68 height 10
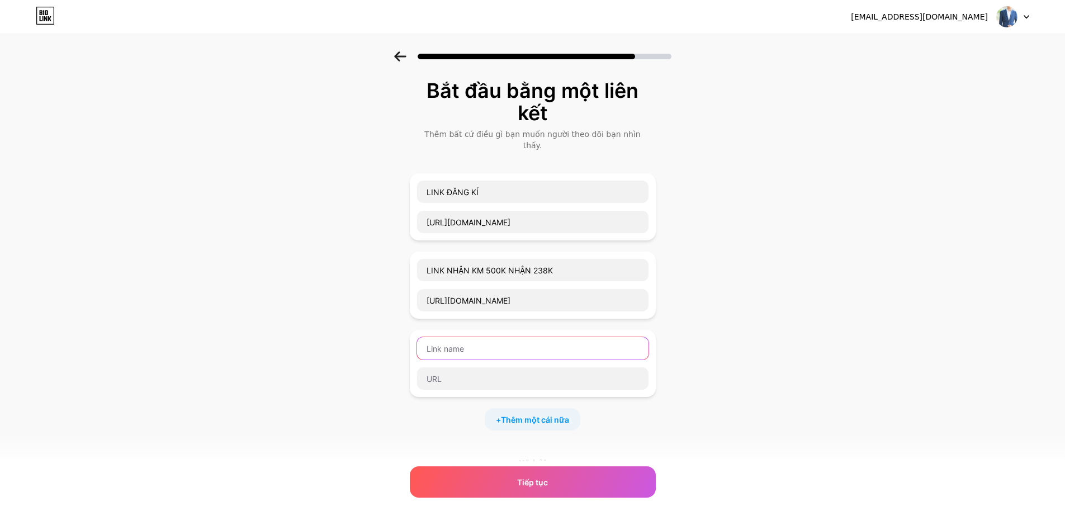
click at [500, 344] on input "text" at bounding box center [532, 348] width 231 height 22
type input "L"
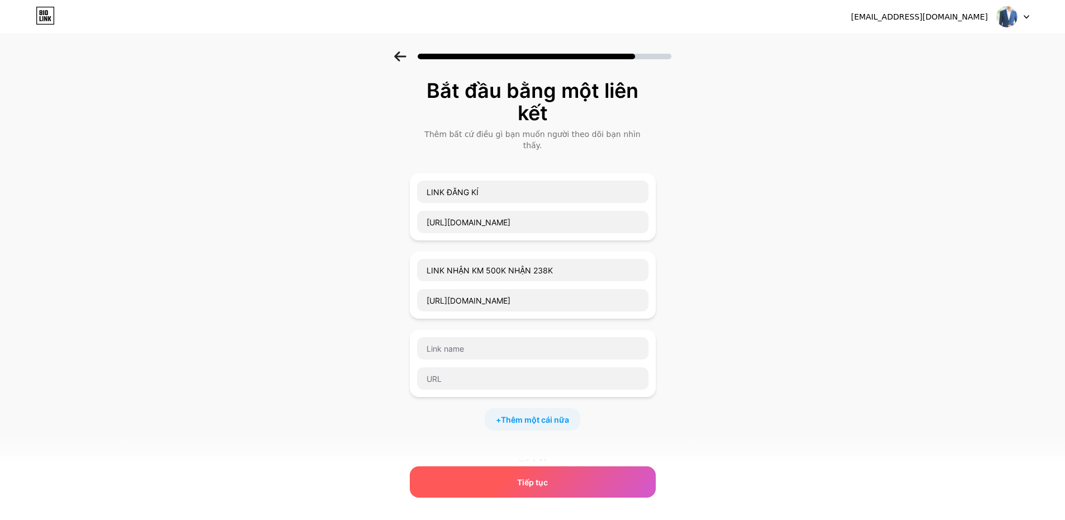
click at [561, 479] on div "Tiếp tục" at bounding box center [533, 481] width 246 height 31
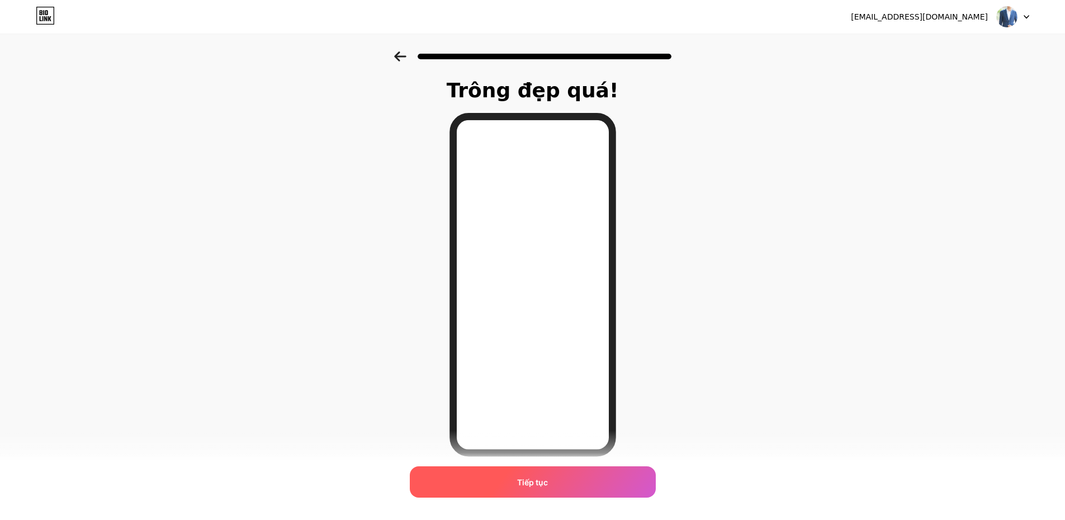
click at [523, 477] on font "Tiếp tục" at bounding box center [532, 482] width 31 height 10
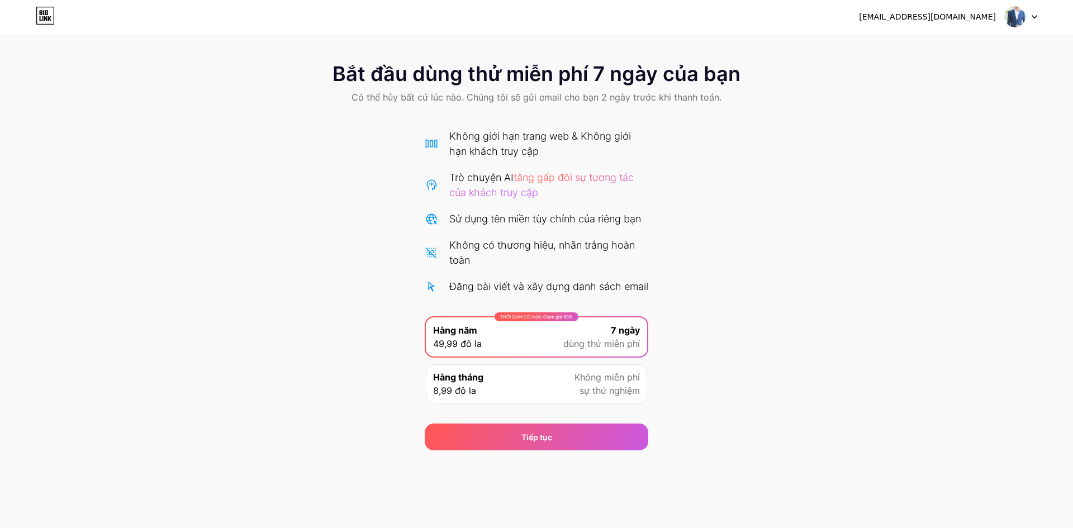
click at [539, 401] on div "Hàng tháng 8,99 đô la Không miễn phí sự thử nghiệm" at bounding box center [536, 383] width 221 height 39
click at [562, 320] on font "THỜI GIAN CÓ HẠN: Giảm giá 50%" at bounding box center [536, 318] width 73 height 6
click at [550, 398] on div "Hàng tháng 8,99 đô la Không miễn phí sự thử nghiệm" at bounding box center [536, 383] width 221 height 39
click at [562, 345] on div "THỜI GIAN CÓ HẠN: Giảm giá 50% Hàng năm 49,99 đô la 7 ngày dùng thử miễn phí" at bounding box center [536, 336] width 221 height 39
click at [554, 404] on div "Hàng tháng 8,99 đô la Không miễn phí sự thử nghiệm" at bounding box center [536, 383] width 221 height 39
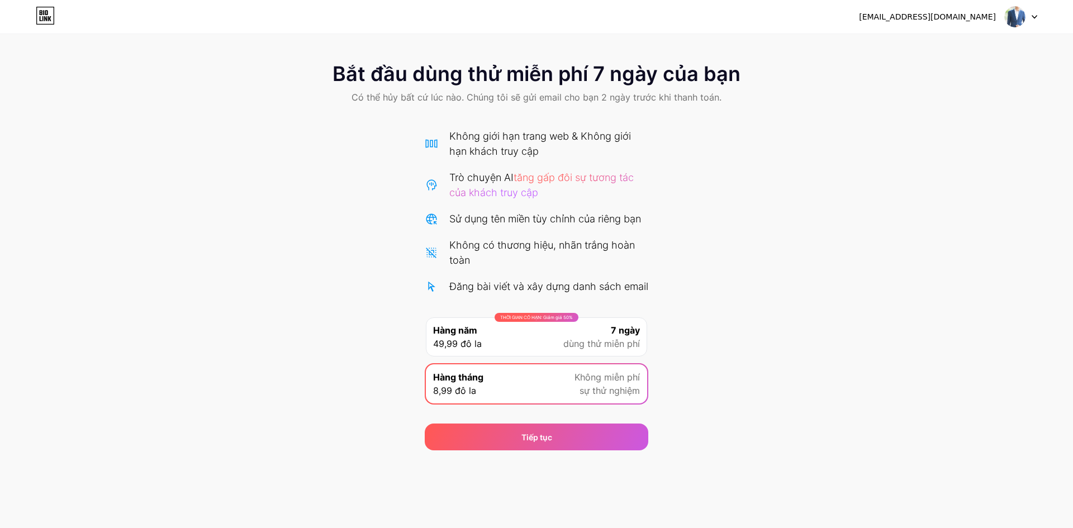
click at [560, 357] on div "THỜI GIAN CÓ HẠN: Giảm giá 50% Hàng năm 49,99 đô la 7 ngày dùng thử miễn phí" at bounding box center [536, 336] width 221 height 39
click at [545, 404] on div "Hàng tháng 8,99 đô la Không miễn phí sự thử nghiệm" at bounding box center [536, 383] width 221 height 39
click at [542, 357] on div "THỜI GIAN CÓ HẠN: Giảm giá 50% Hàng năm 49,99 đô la 7 ngày dùng thử miễn phí" at bounding box center [536, 336] width 221 height 39
click at [528, 404] on div "Hàng tháng 8,99 đô la Không miễn phí sự thử nghiệm" at bounding box center [536, 383] width 221 height 39
click at [543, 349] on div "THỜI GIAN CÓ HẠN: Giảm giá 50% Hàng năm 49,99 đô la 7 ngày dùng thử miễn phí" at bounding box center [536, 336] width 221 height 39
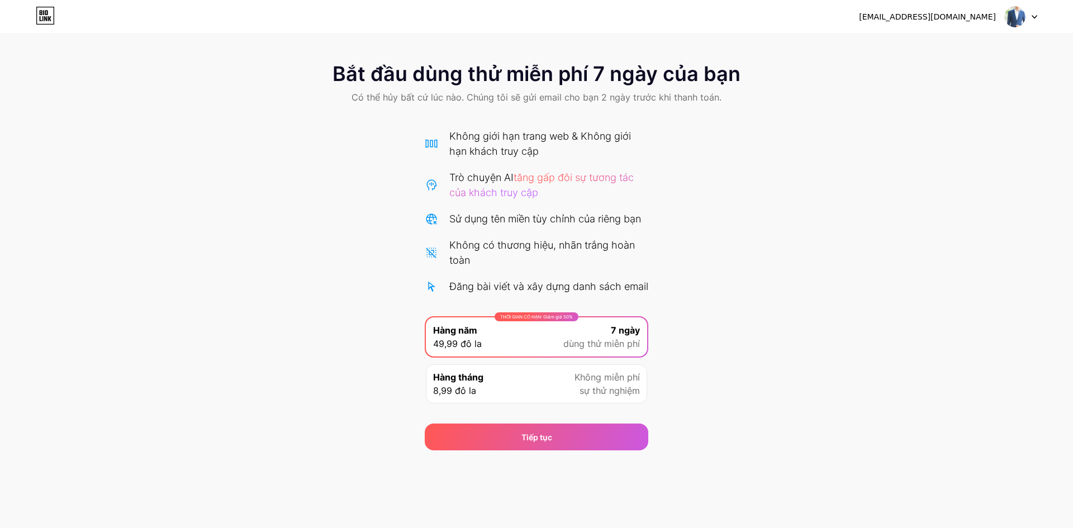
click at [537, 404] on div "Hàng tháng 8,99 đô la Không miễn phí sự thử nghiệm" at bounding box center [536, 383] width 221 height 39
click at [542, 357] on div "THỜI GIAN CÓ HẠN: Giảm giá 50% Hàng năm 49,99 đô la 7 ngày dùng thử miễn phí" at bounding box center [536, 336] width 221 height 39
click at [551, 404] on div "Hàng tháng 8,99 đô la Không miễn phí sự thử nghiệm" at bounding box center [536, 383] width 221 height 39
click at [548, 357] on div "THỜI GIAN CÓ HẠN: Giảm giá 50% Hàng năm 49,99 đô la 7 ngày dùng thử miễn phí" at bounding box center [536, 336] width 221 height 39
click at [544, 404] on div "Hàng tháng 8,99 đô la Không miễn phí sự thử nghiệm" at bounding box center [536, 383] width 221 height 39
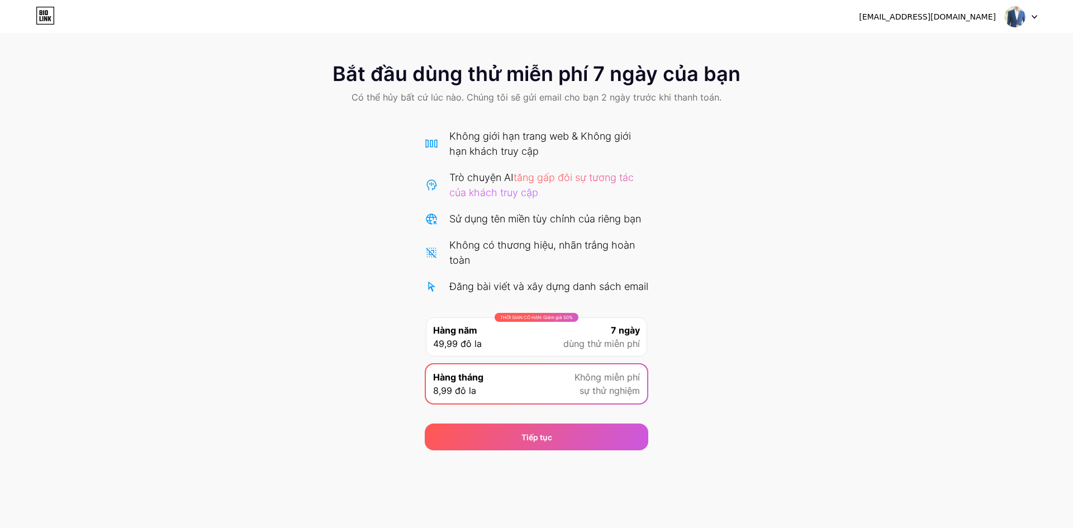
click at [542, 357] on div "THỜI GIAN CÓ HẠN: Giảm giá 50% Hàng năm 49,99 đô la 7 ngày dùng thử miễn phí" at bounding box center [536, 336] width 221 height 39
click at [539, 399] on div "Hàng tháng 8,99 đô la Không miễn phí sự thử nghiệm" at bounding box center [536, 383] width 221 height 39
click at [542, 348] on div "THỜI GIAN CÓ HẠN: Giảm giá 50% Hàng năm 49,99 đô la 7 ngày dùng thử miễn phí" at bounding box center [536, 336] width 221 height 39
click at [535, 402] on div "Hàng tháng 8,99 đô la Không miễn phí sự thử nghiệm" at bounding box center [536, 383] width 221 height 39
click at [531, 352] on div "THỜI GIAN CÓ HẠN: Giảm giá 50% Hàng năm 49,99 đô la 7 ngày dùng thử miễn phí" at bounding box center [536, 336] width 221 height 39
